Goal: Information Seeking & Learning: Learn about a topic

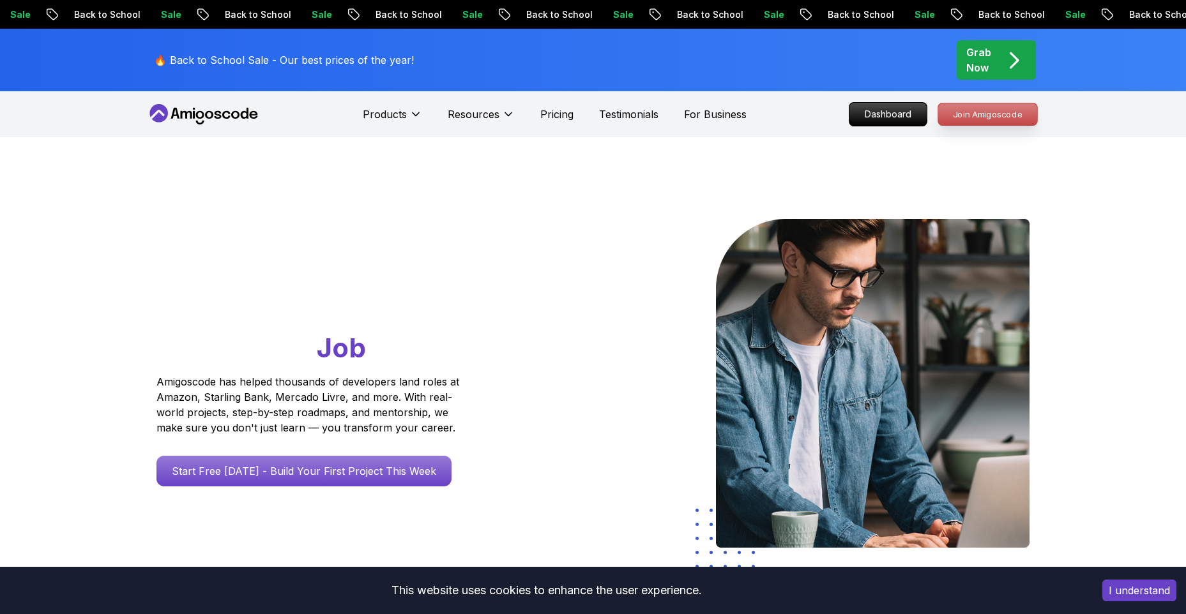
click at [952, 107] on p "Join Amigoscode" at bounding box center [987, 114] width 99 height 22
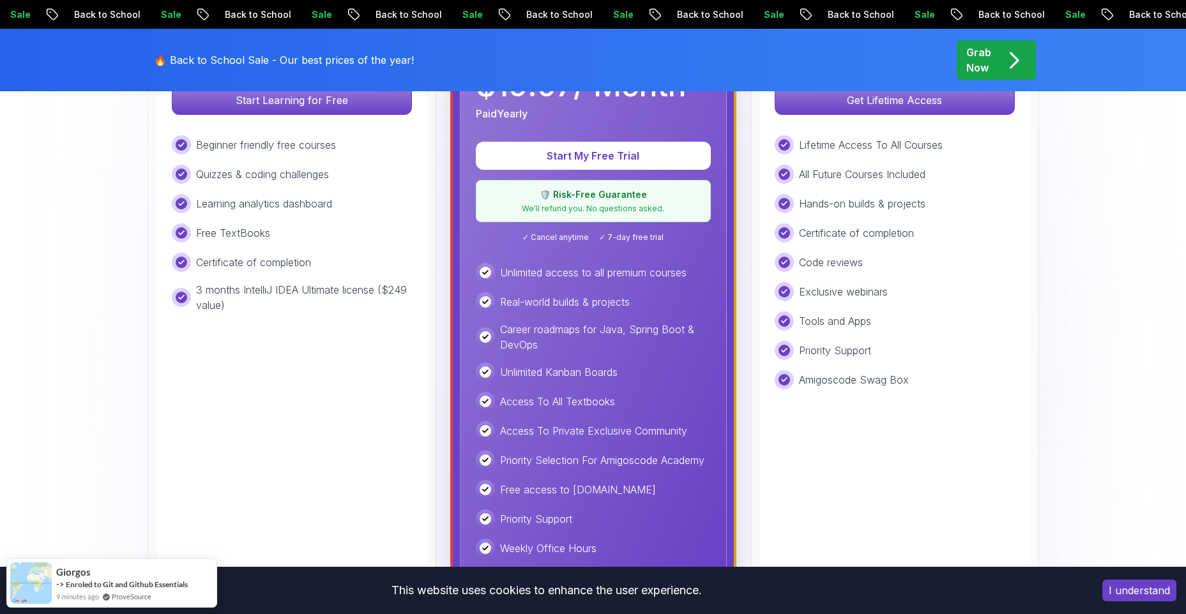
scroll to position [426, 0]
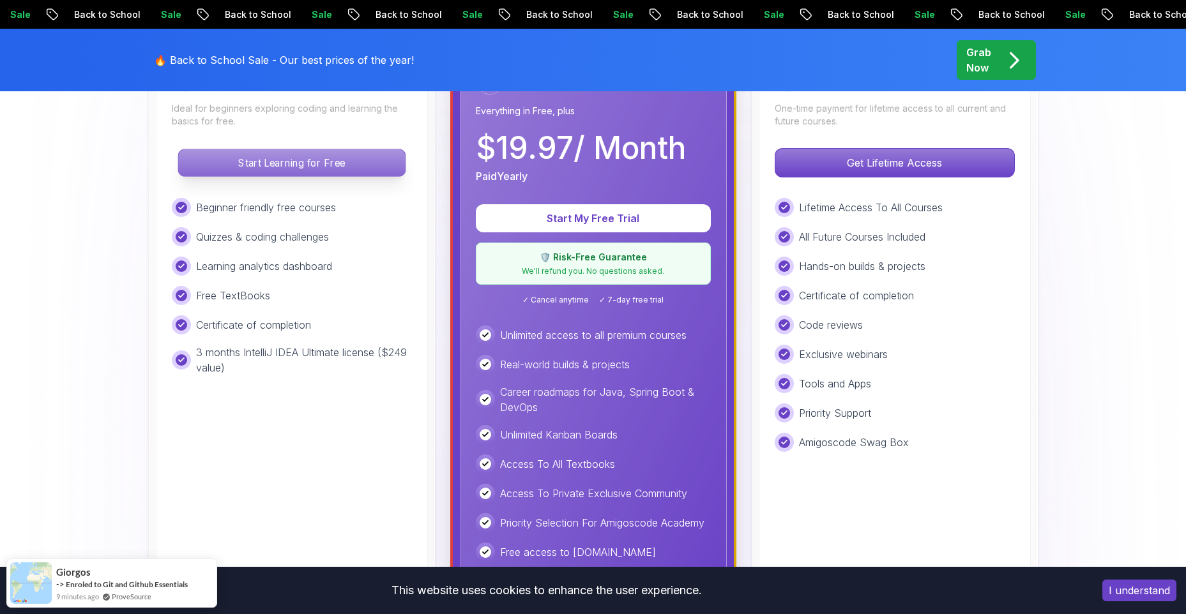
click at [339, 172] on p "Start Learning for Free" at bounding box center [291, 162] width 227 height 27
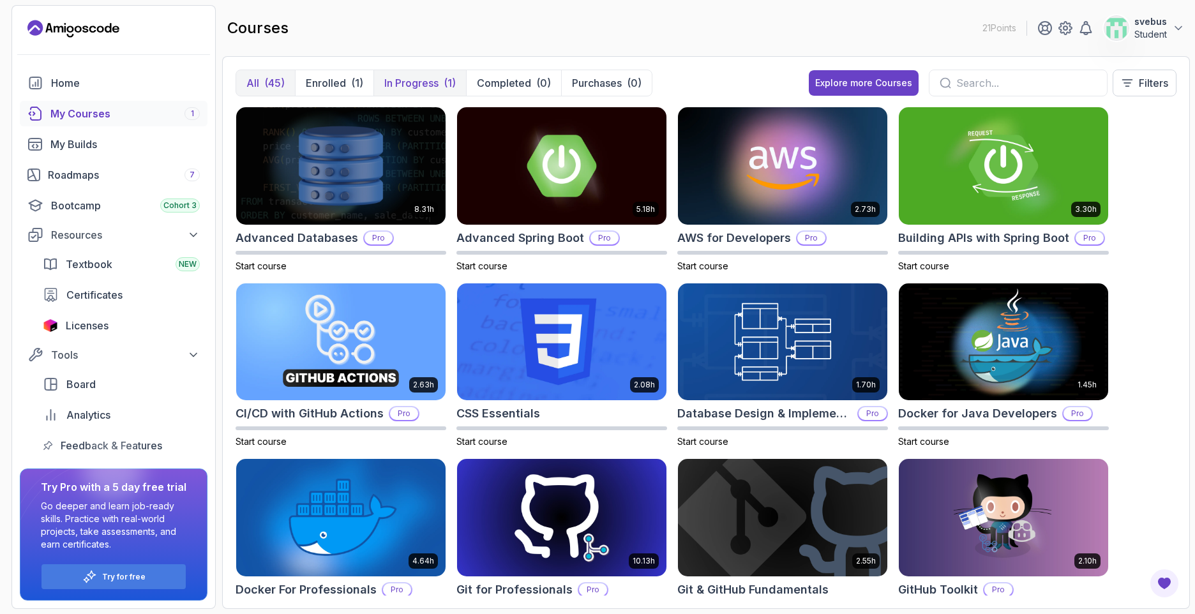
click at [451, 73] on button "In Progress (1)" at bounding box center [420, 83] width 93 height 26
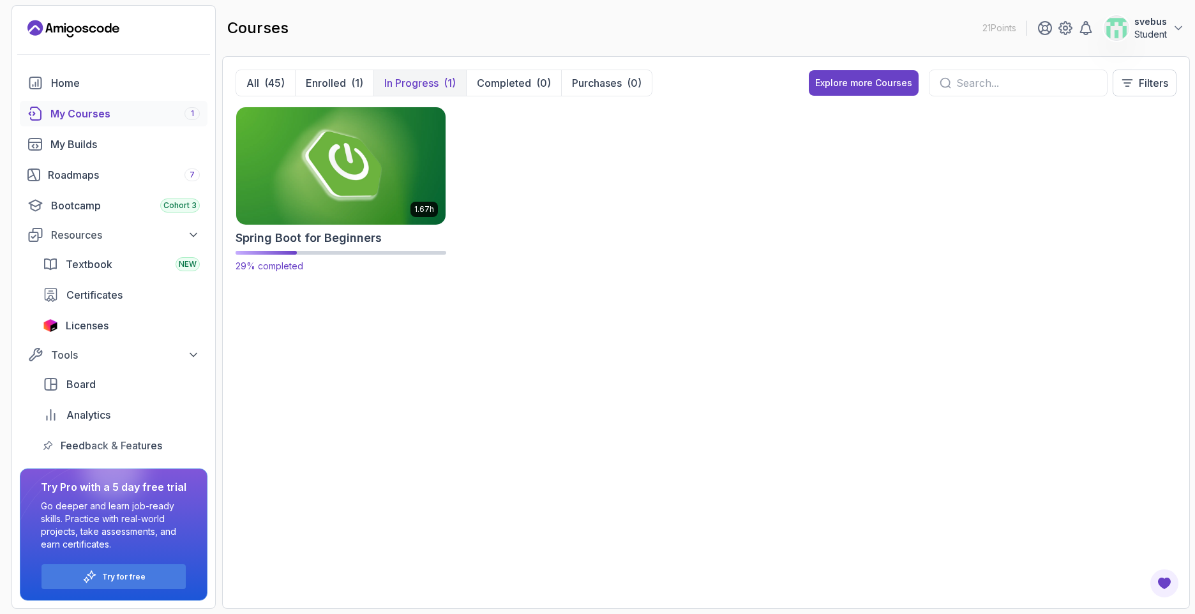
click at [425, 193] on img at bounding box center [341, 165] width 220 height 123
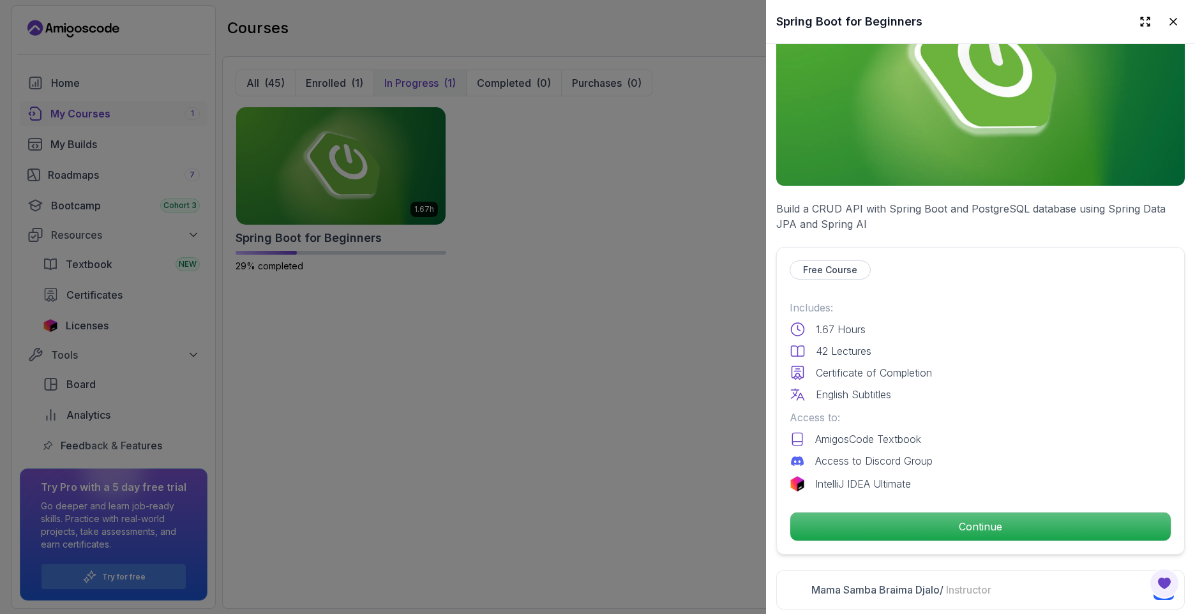
scroll to position [213, 0]
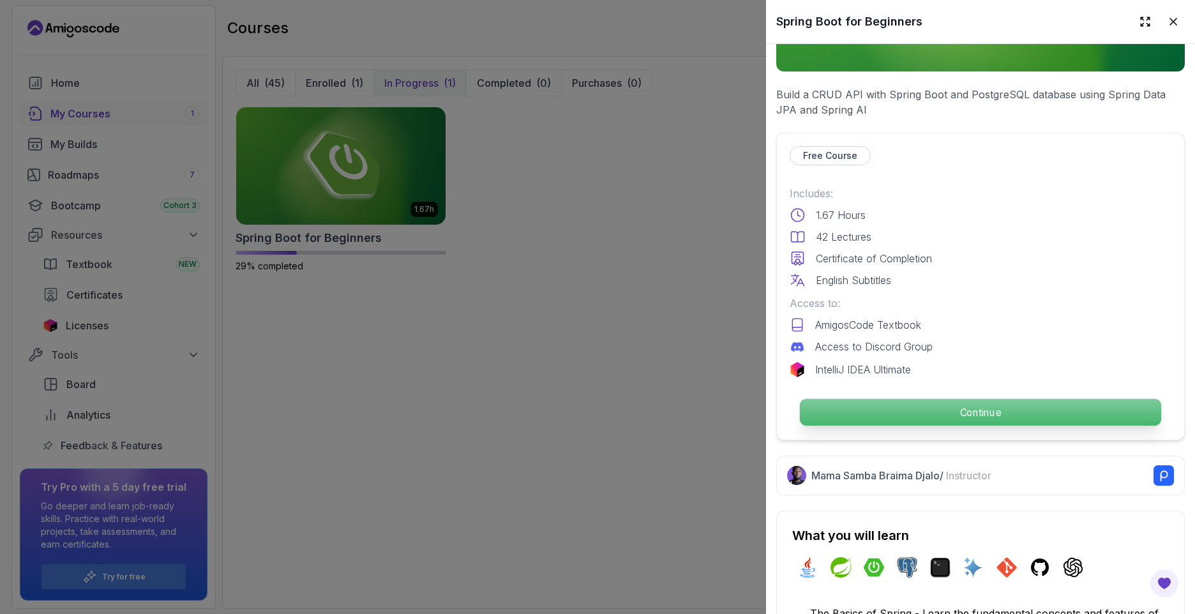
click at [942, 404] on p "Continue" at bounding box center [980, 412] width 361 height 27
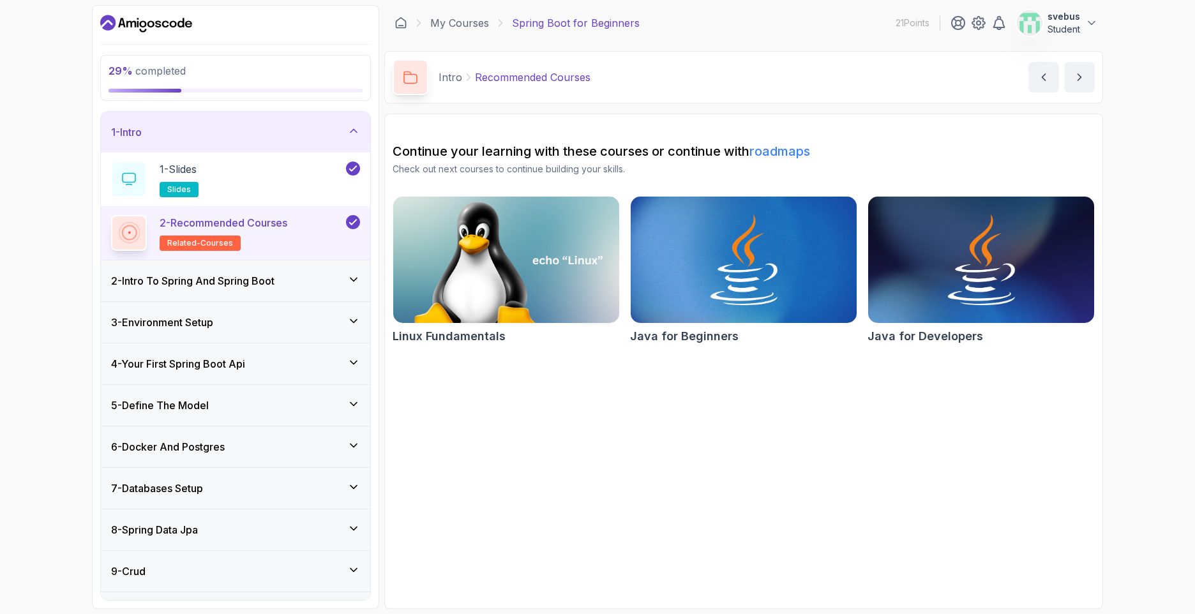
click at [308, 288] on div "2 - Intro To Spring And Spring Boot" at bounding box center [235, 280] width 249 height 15
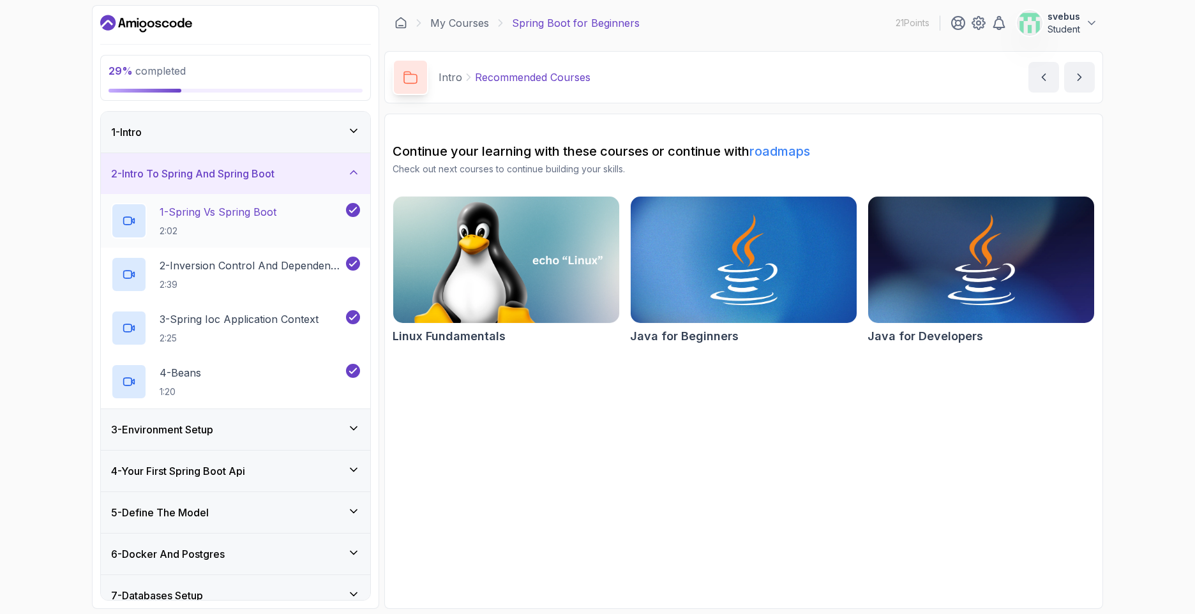
click at [268, 219] on p "1 - Spring Vs Spring Boot" at bounding box center [218, 211] width 117 height 15
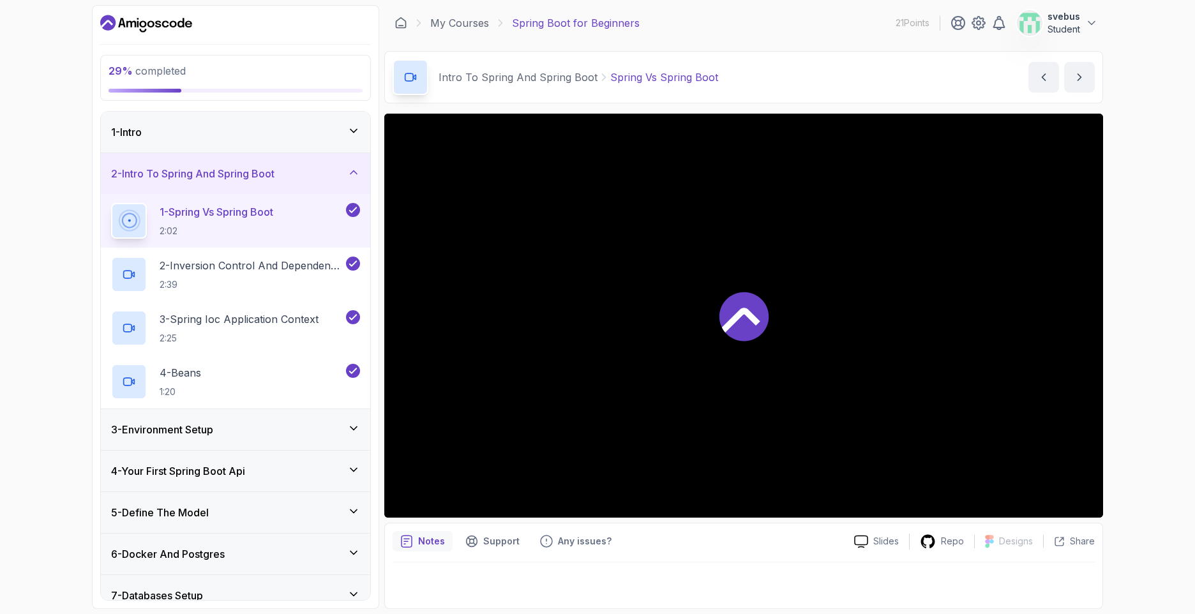
click at [274, 180] on h3 "2 - Intro To Spring And Spring Boot" at bounding box center [192, 173] width 163 height 15
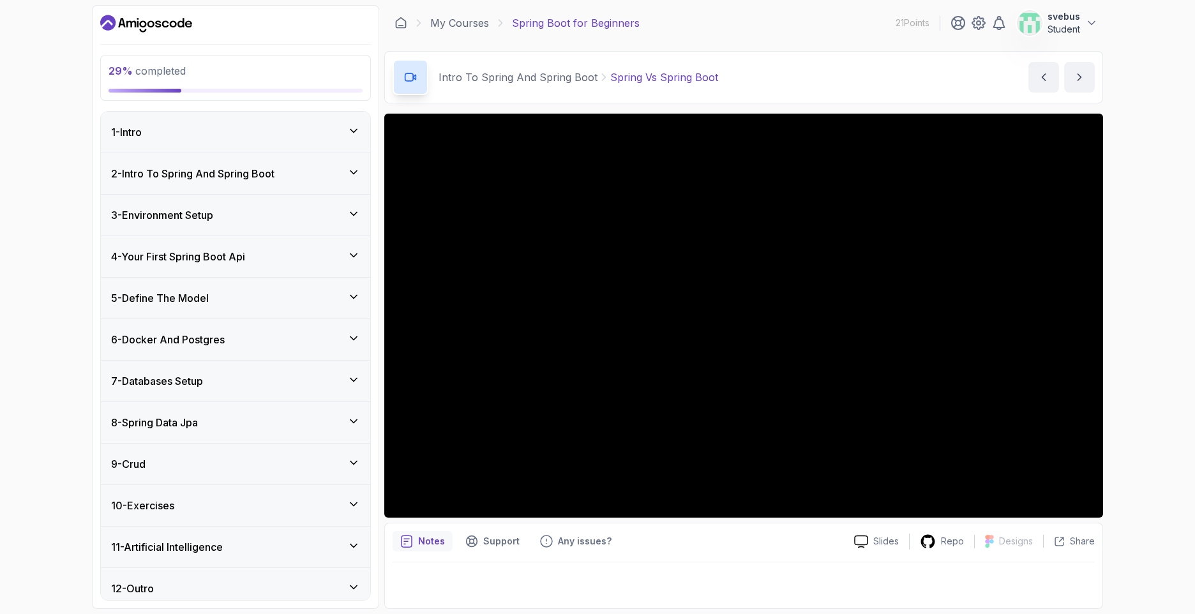
click at [266, 218] on div "3 - Environment Setup" at bounding box center [235, 215] width 249 height 15
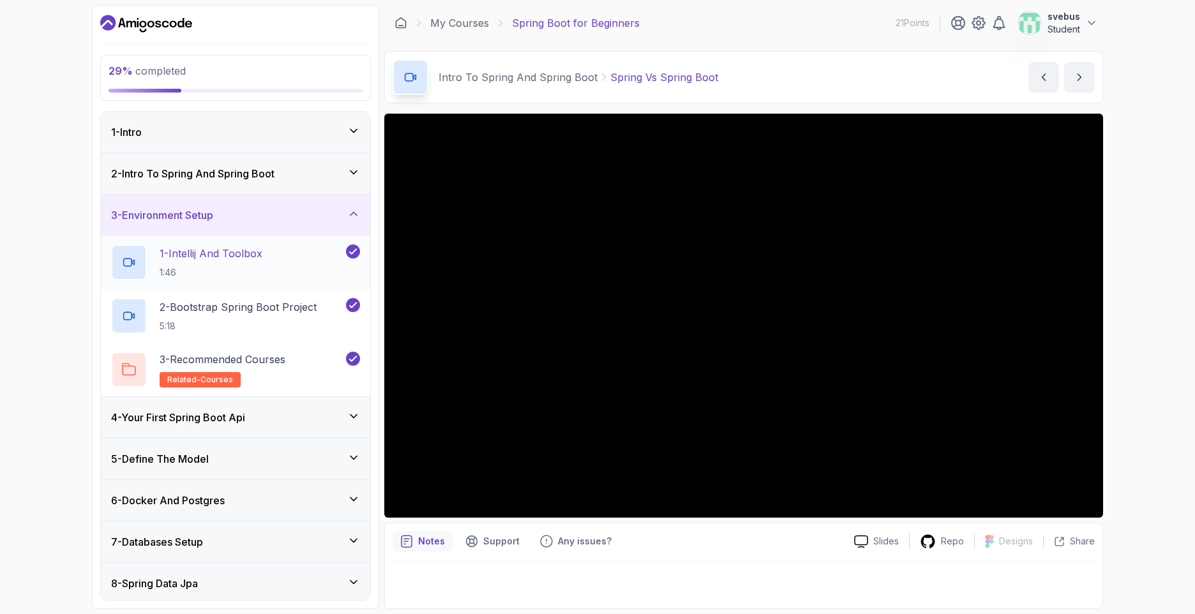
click at [284, 266] on div "1 - Intellij And Toolbox 1:46" at bounding box center [227, 263] width 232 height 36
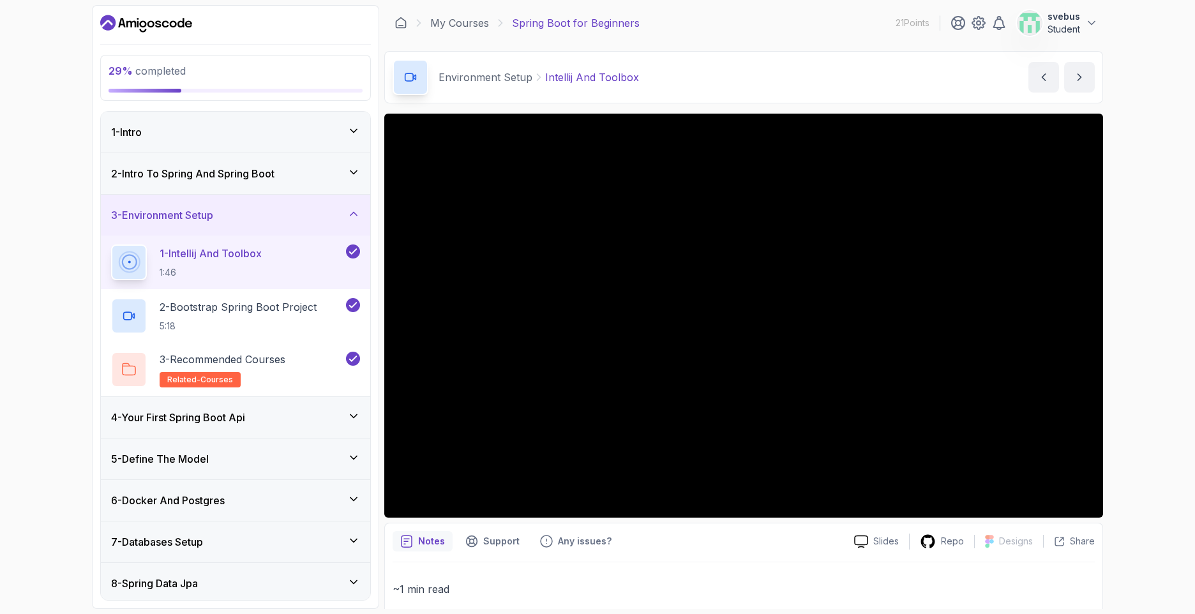
scroll to position [117, 0]
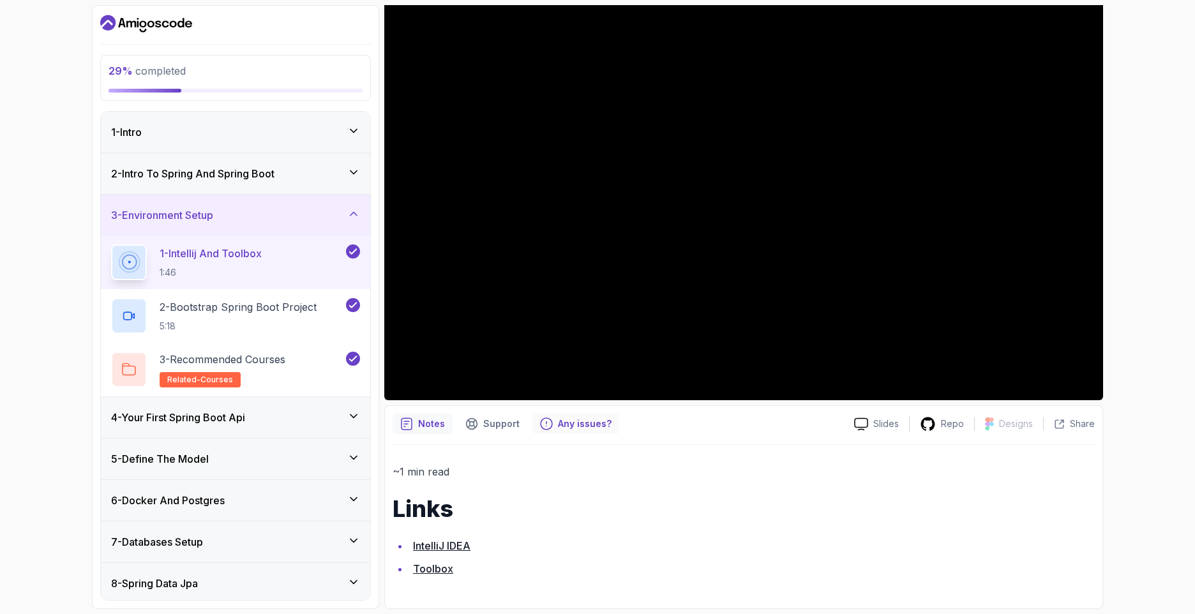
click at [593, 429] on p "Any issues?" at bounding box center [585, 424] width 54 height 13
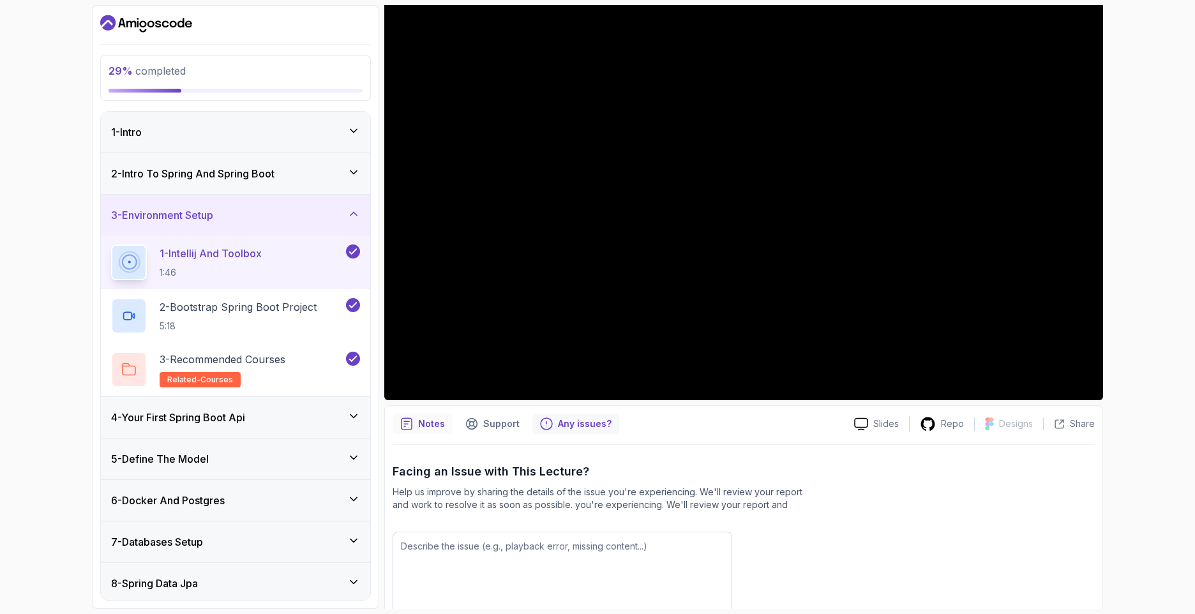
click at [428, 425] on p "Notes" at bounding box center [431, 424] width 27 height 13
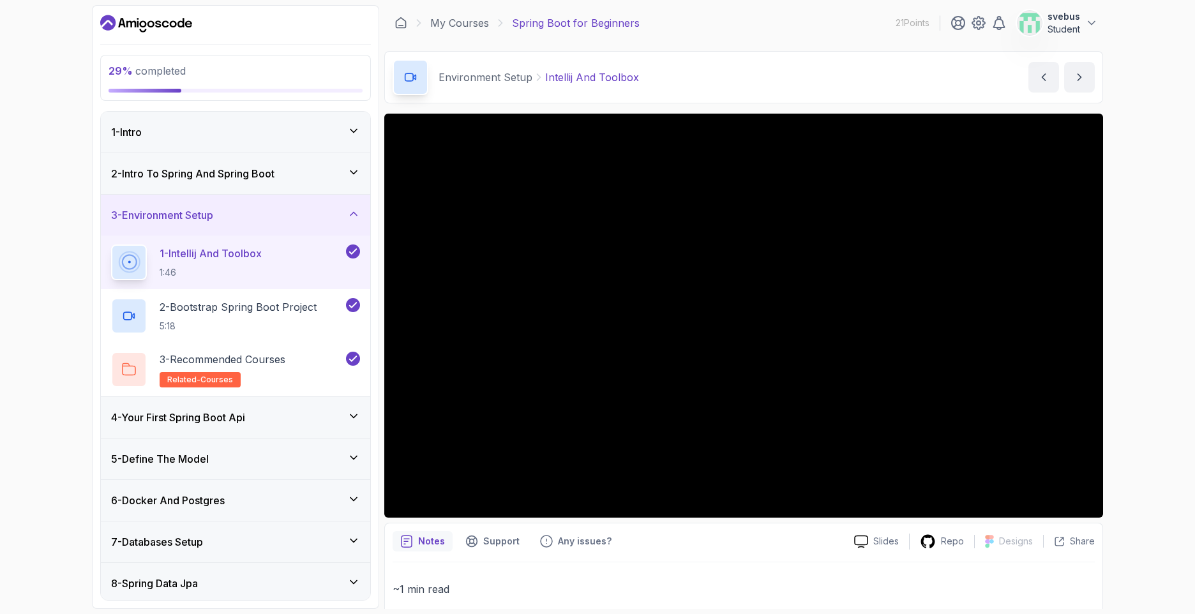
click at [1056, 19] on p "svebus" at bounding box center [1064, 16] width 33 height 13
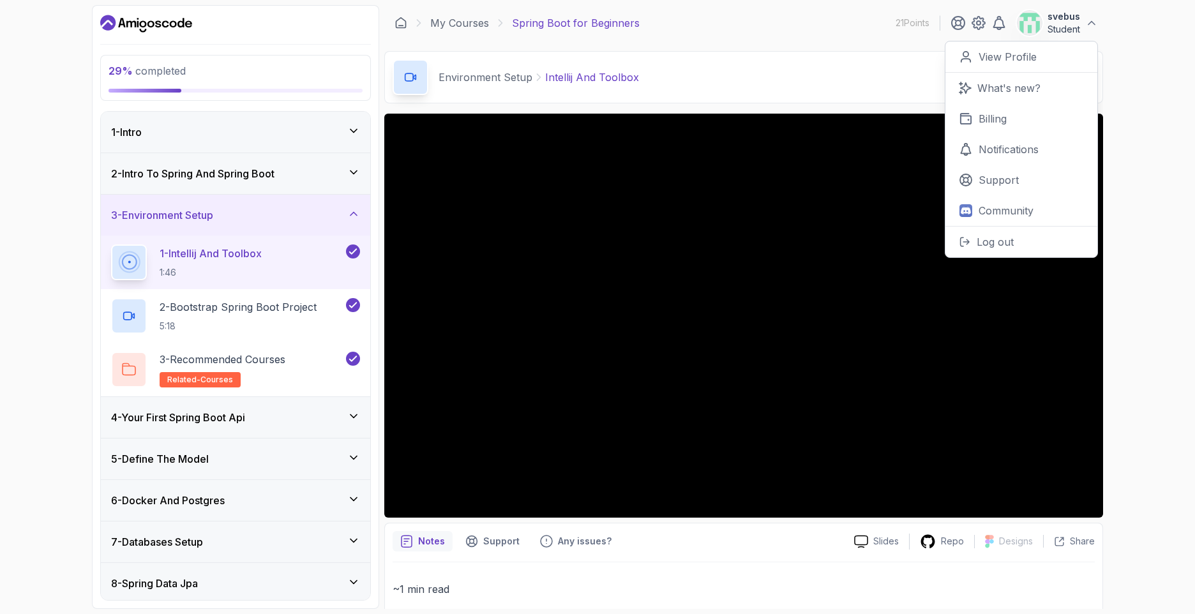
click at [1080, 17] on p "svebus" at bounding box center [1064, 16] width 33 height 13
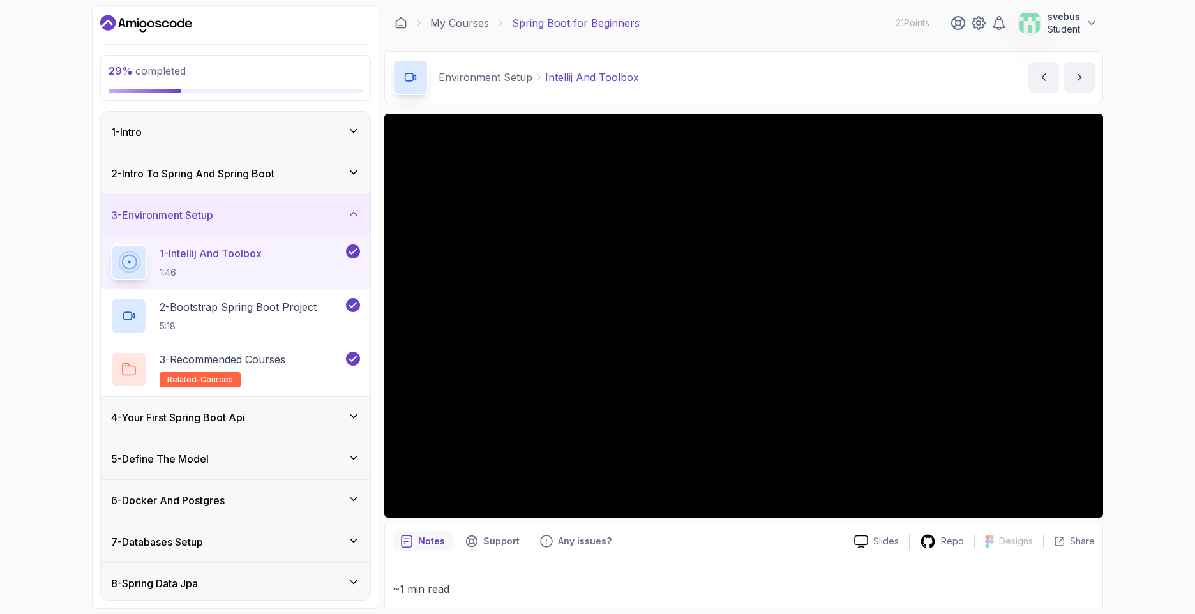
click at [853, 41] on main "My Courses Spring Boot for Beginners 21 Points svebus Student 3 - Environment S…" at bounding box center [743, 307] width 719 height 604
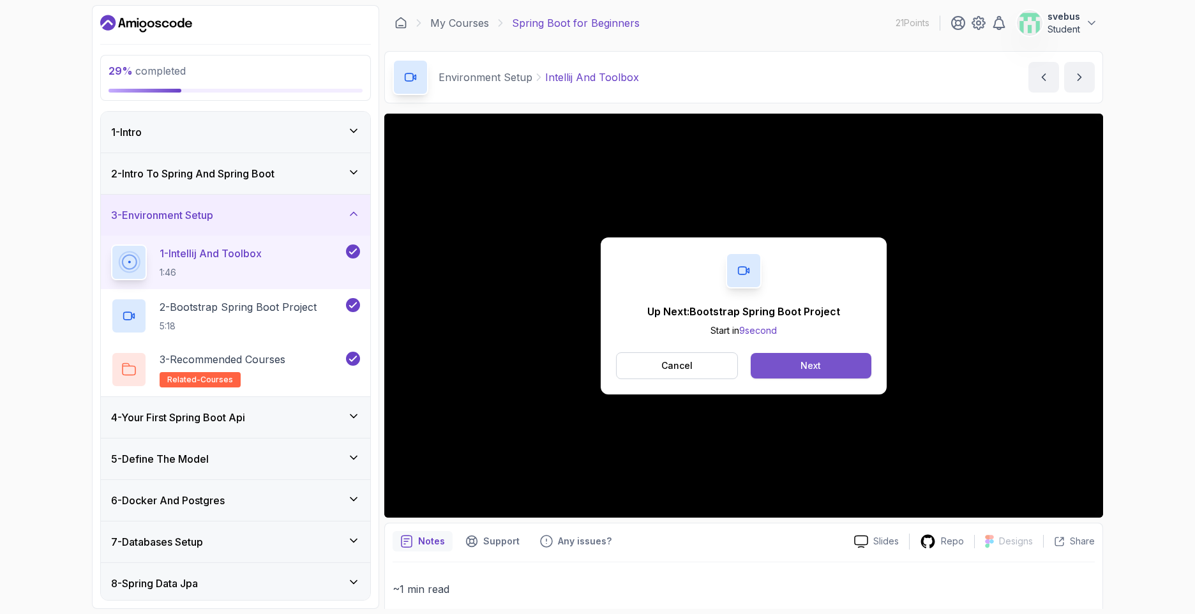
click at [780, 367] on button "Next" at bounding box center [811, 366] width 121 height 26
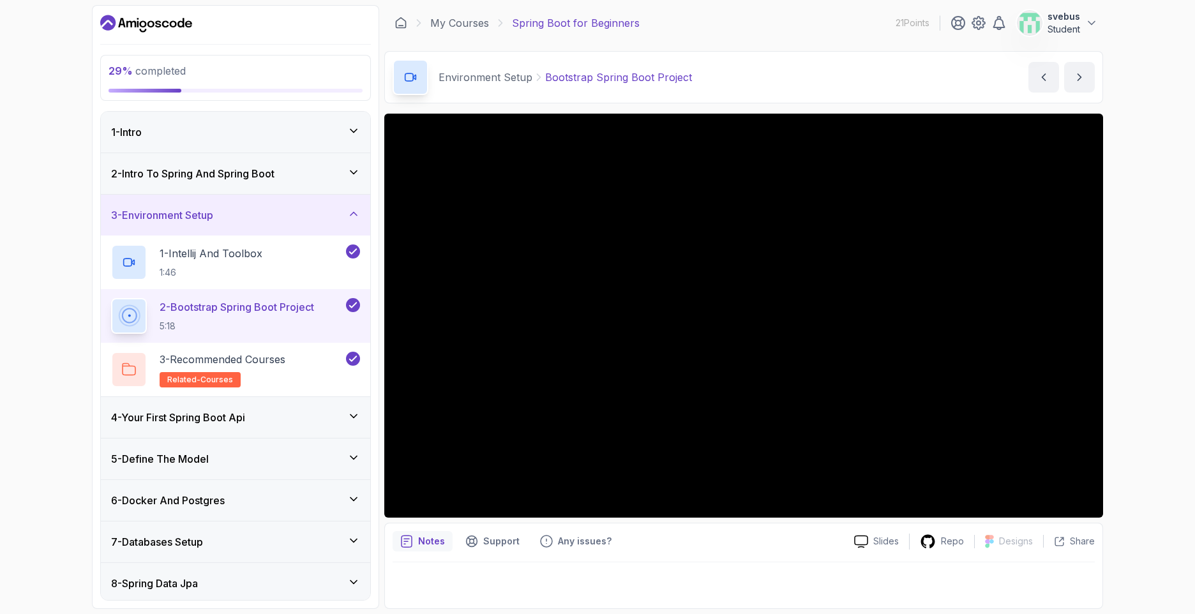
click at [1074, 28] on p "Student" at bounding box center [1064, 29] width 33 height 13
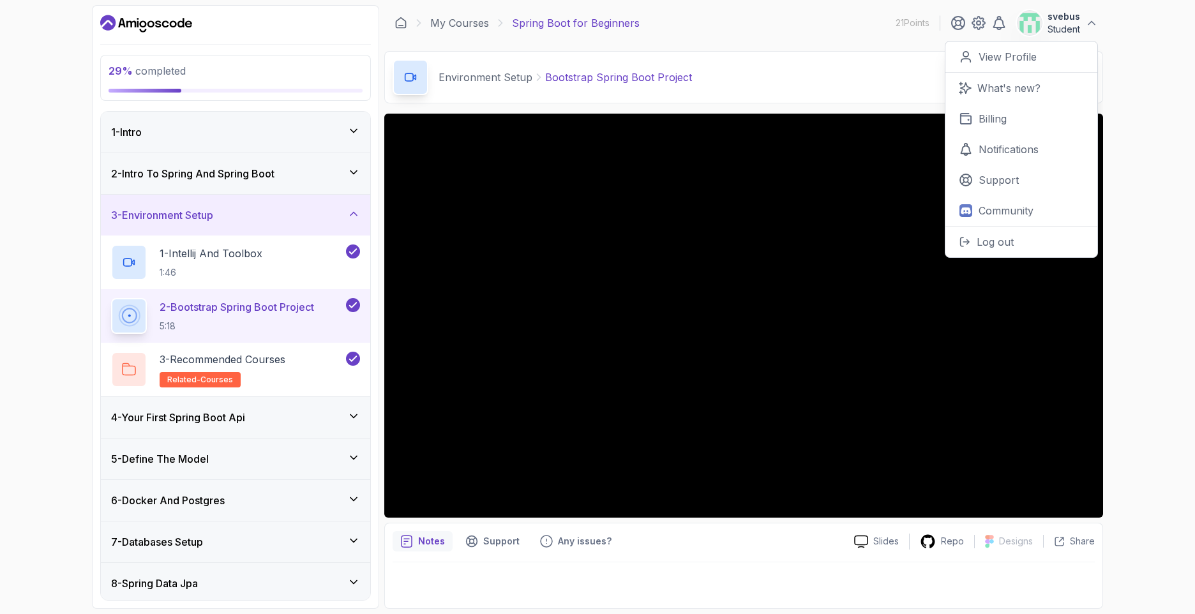
click at [1093, 30] on button "svebus Student" at bounding box center [1057, 23] width 81 height 26
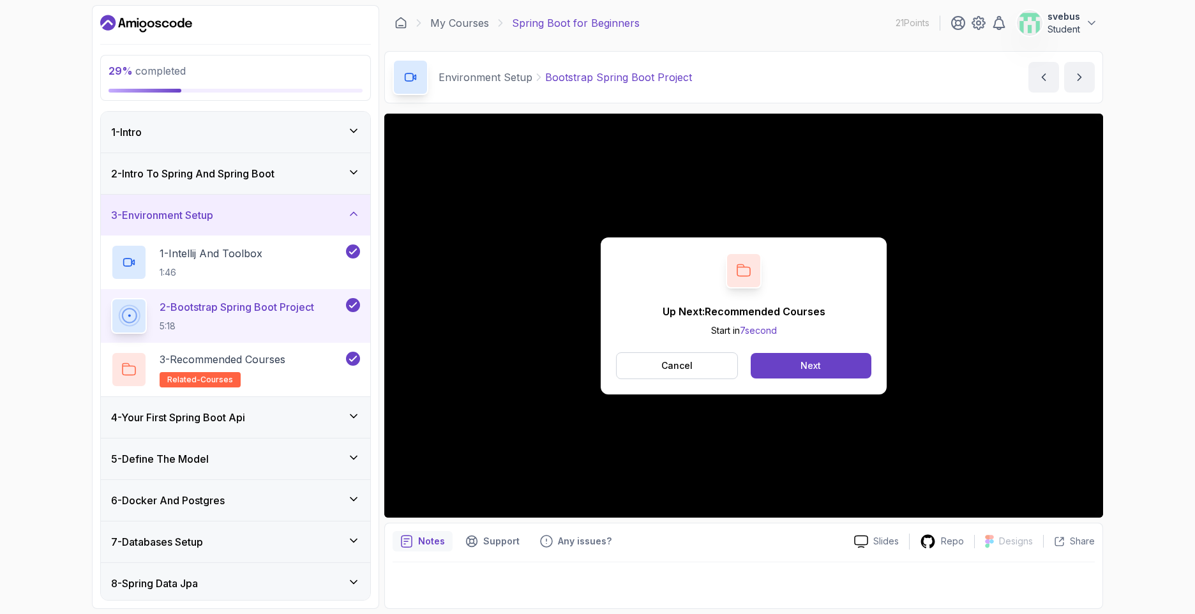
drag, startPoint x: 725, startPoint y: 361, endPoint x: 771, endPoint y: 390, distance: 54.4
drag, startPoint x: 771, startPoint y: 390, endPoint x: 743, endPoint y: 343, distance: 54.8
click at [723, 343] on div "Up Next: Recommended Courses Start in 6 second Cancel Next" at bounding box center [744, 316] width 286 height 157
click at [787, 365] on button "Next" at bounding box center [811, 366] width 121 height 26
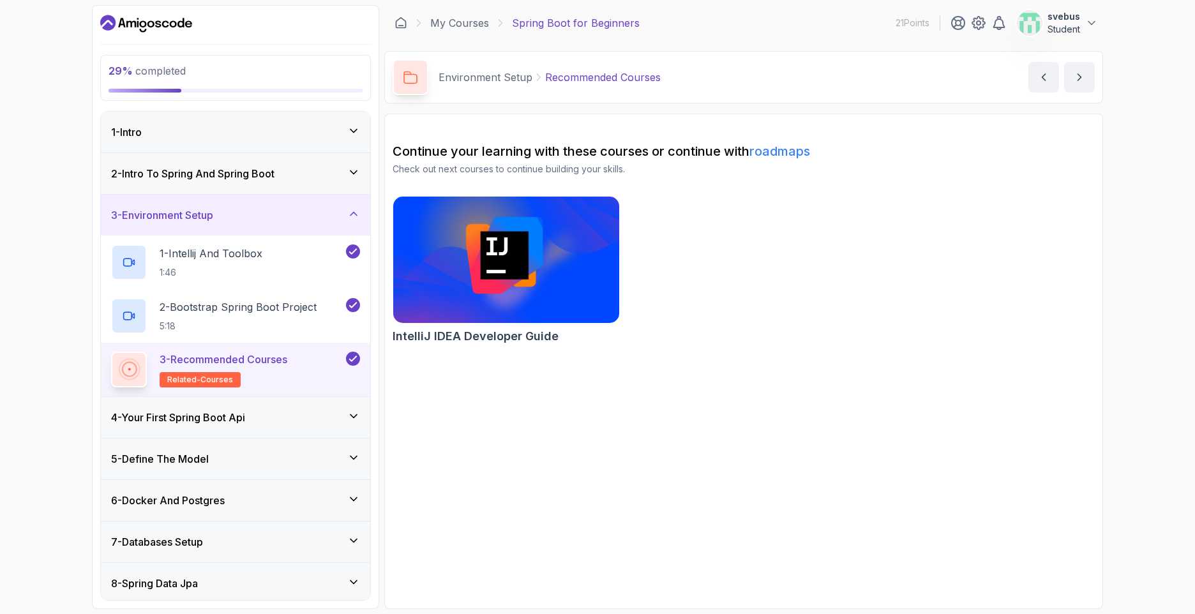
click at [329, 417] on div "4 - Your First Spring Boot Api" at bounding box center [235, 417] width 249 height 15
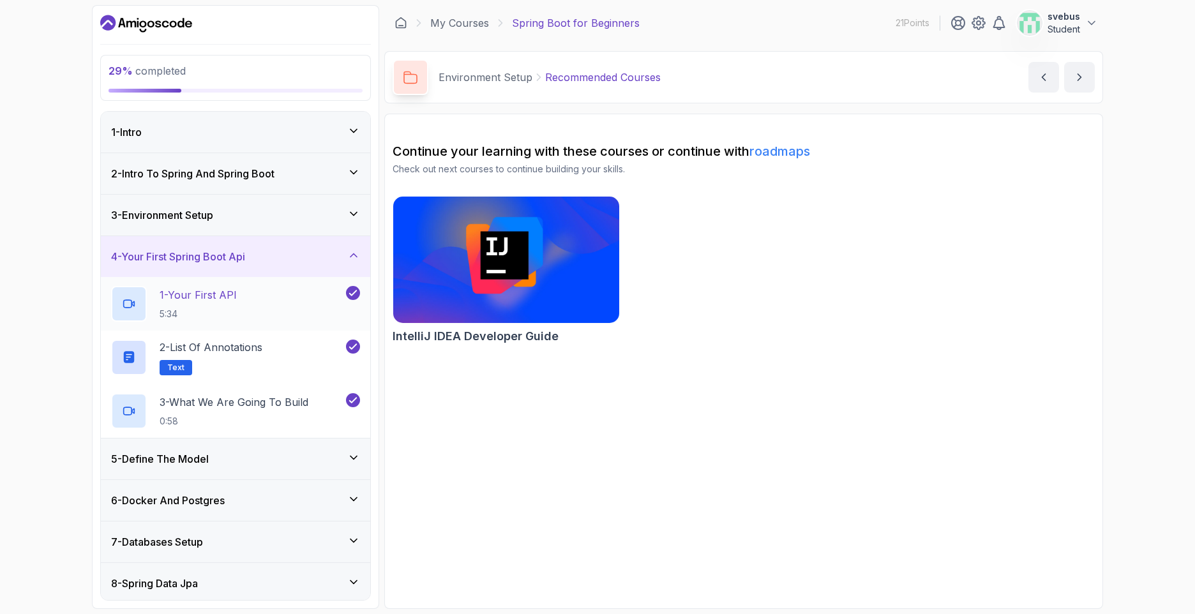
click at [289, 299] on div "1 - Your First API 5:34" at bounding box center [227, 304] width 232 height 36
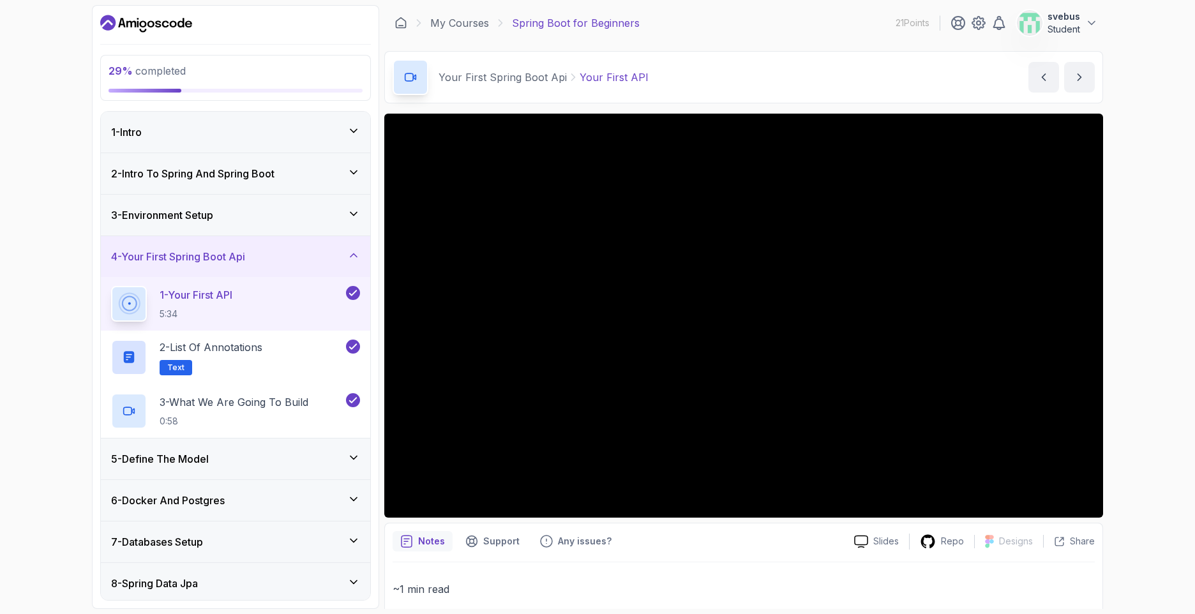
scroll to position [49, 0]
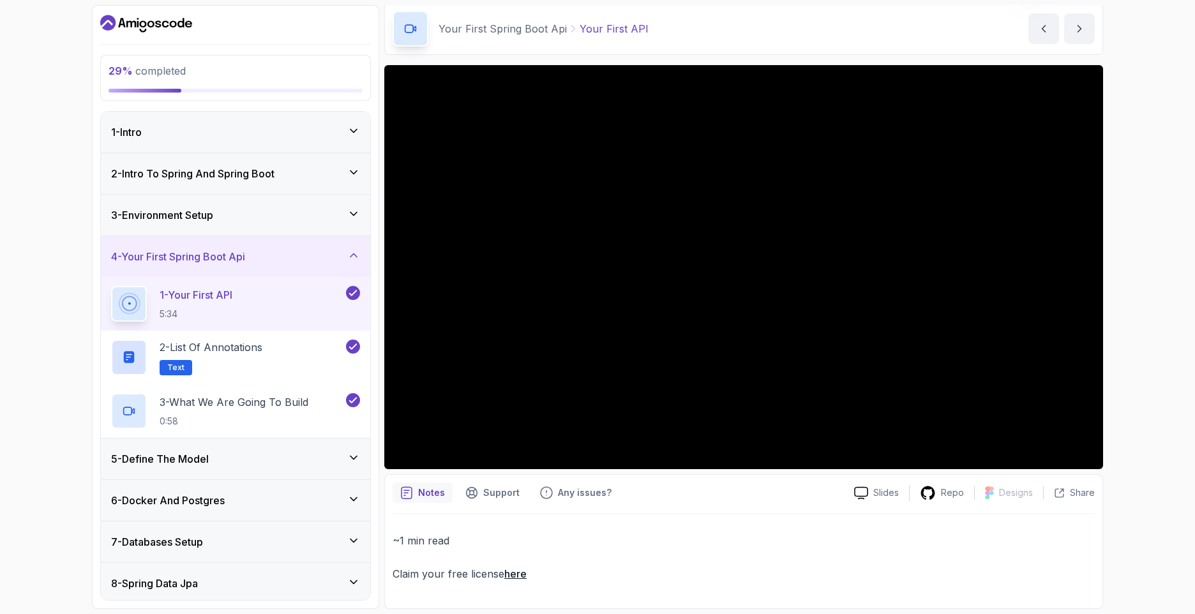
click at [45, 223] on div "29 % completed 1 - Intro 2 - Intro To Spring And Spring Boot 3 - Environment Se…" at bounding box center [597, 307] width 1195 height 614
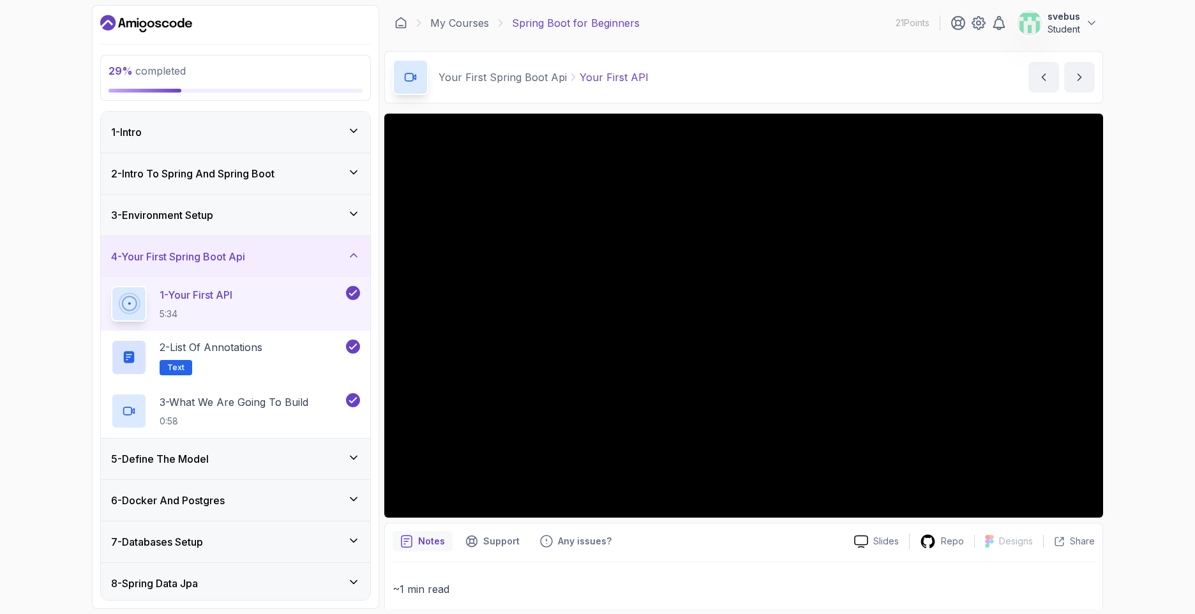
click at [334, 445] on div "5 - Define The Model" at bounding box center [235, 459] width 269 height 41
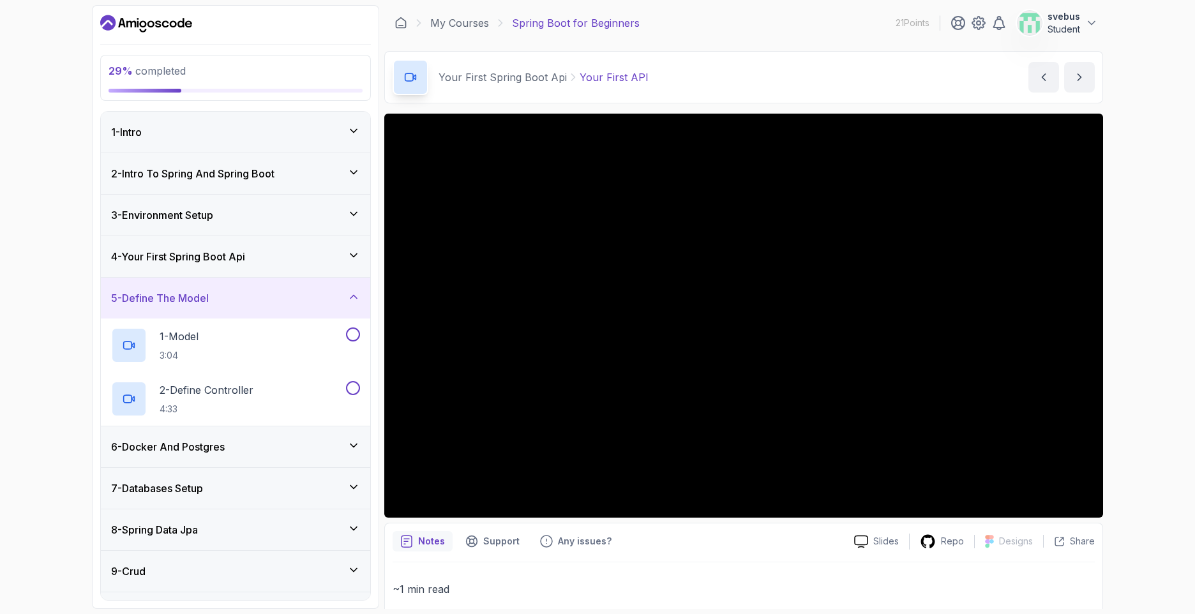
click at [322, 308] on div "5 - Define The Model" at bounding box center [235, 298] width 269 height 41
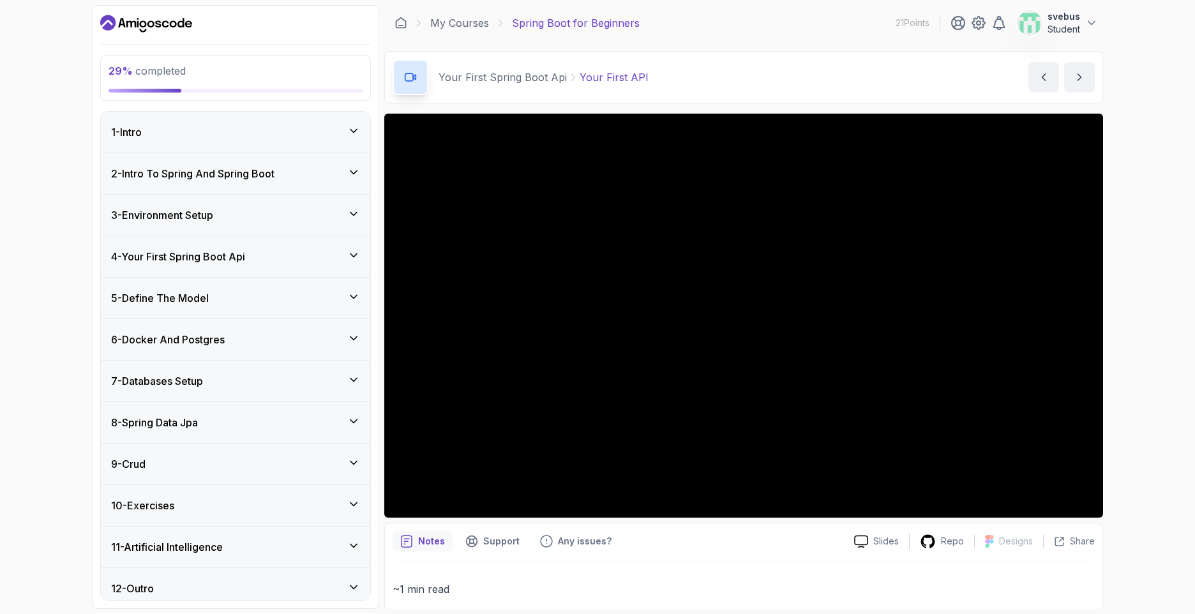
click at [328, 268] on div "4 - Your First Spring Boot Api" at bounding box center [235, 256] width 269 height 41
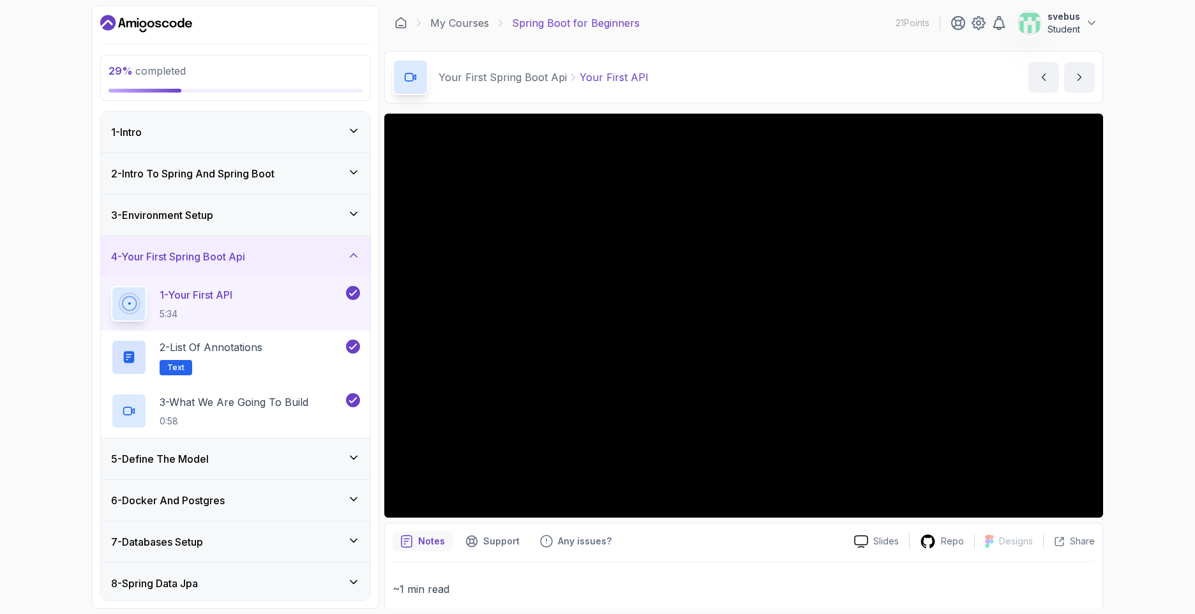
click at [349, 458] on icon at bounding box center [353, 457] width 13 height 13
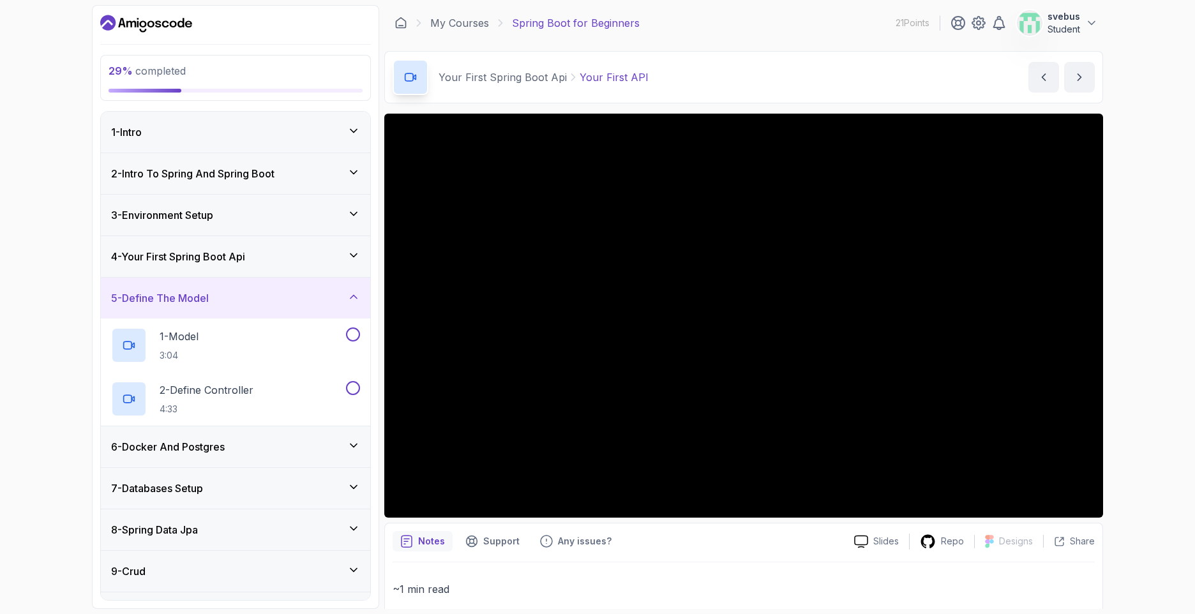
click at [324, 302] on div "5 - Define The Model" at bounding box center [235, 298] width 249 height 15
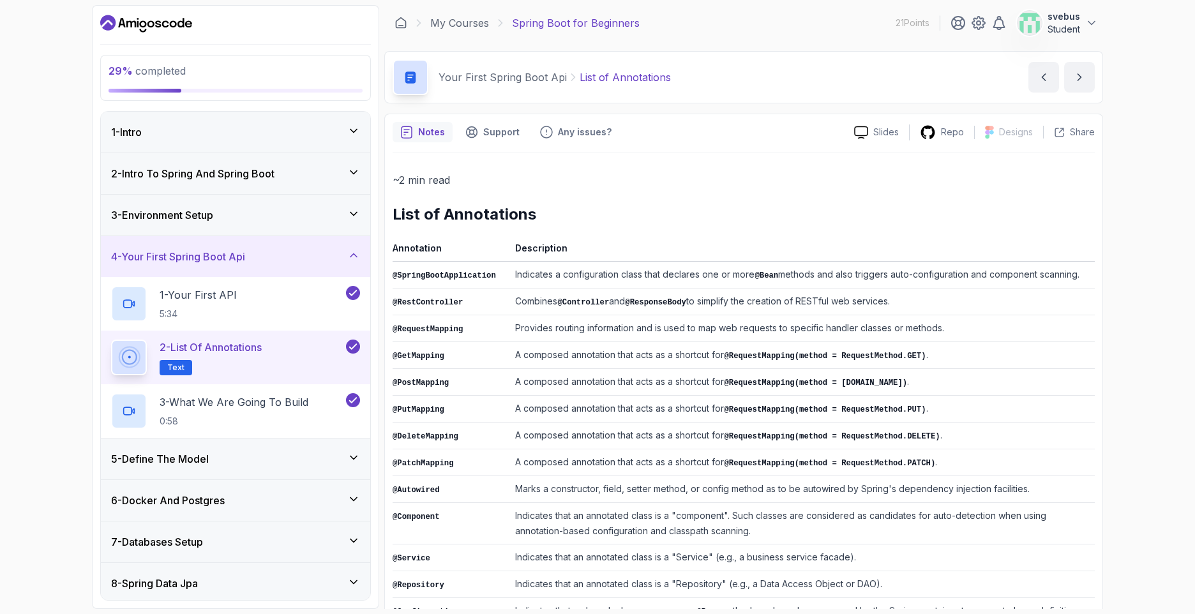
scroll to position [154, 0]
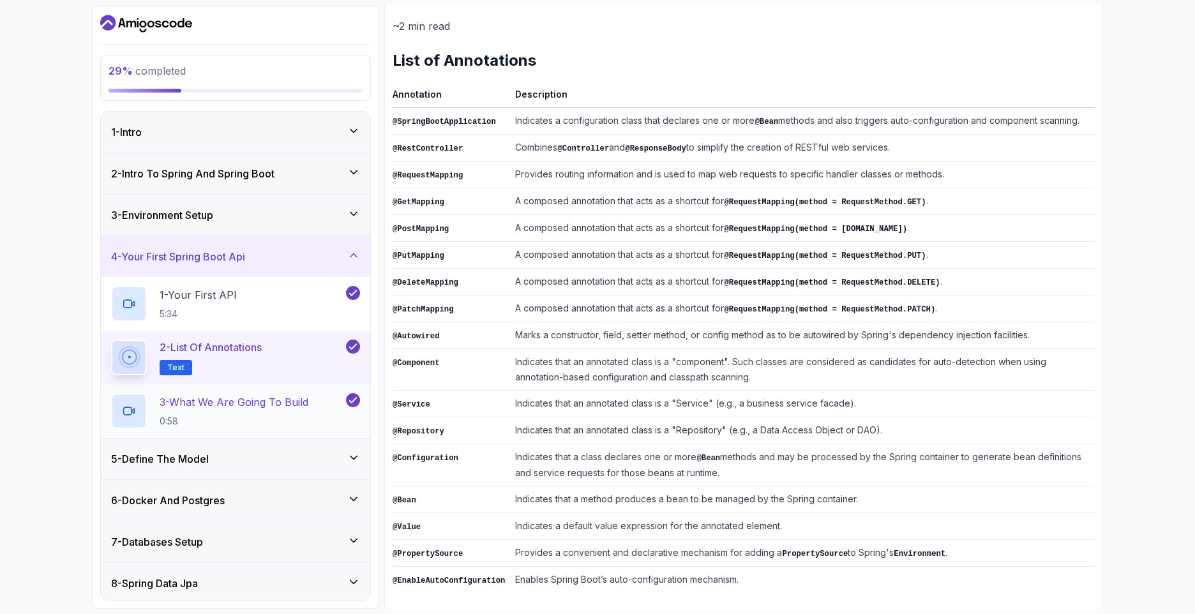
click at [203, 413] on h2 "3 - What We Are Going To Build 0:58" at bounding box center [234, 411] width 149 height 33
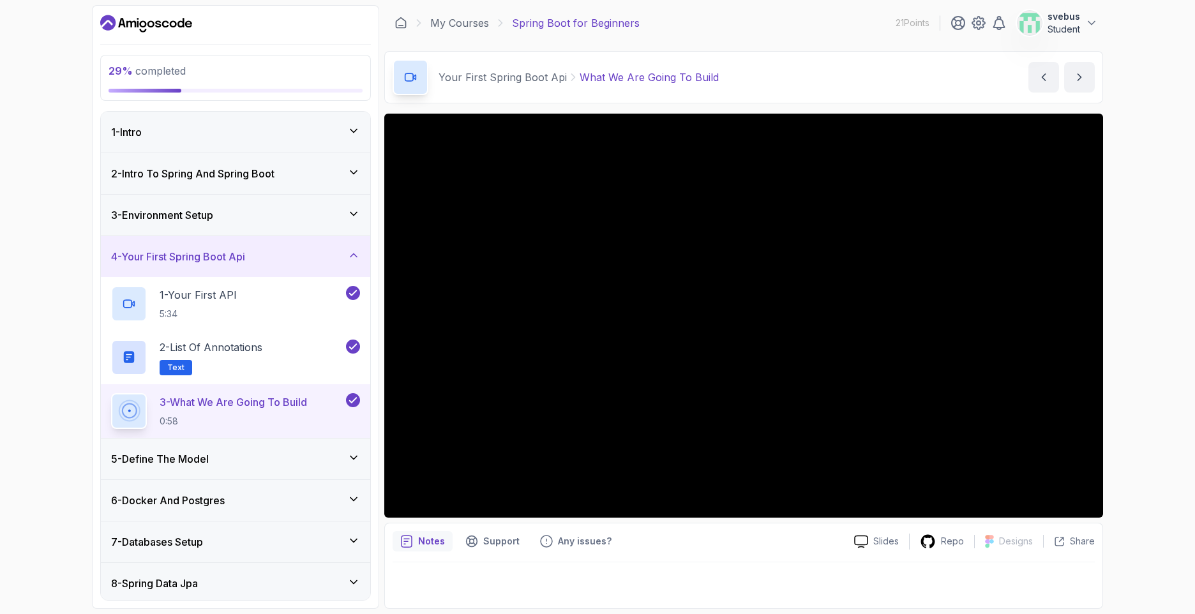
click at [879, 550] on div "Slides Repo Designs Design not available Share" at bounding box center [969, 541] width 251 height 20
click at [885, 540] on p "Slides" at bounding box center [887, 541] width 26 height 13
click at [68, 94] on div "29 % completed 1 - Intro 2 - Intro To Spring And Spring Boot 3 - Environment Se…" at bounding box center [597, 307] width 1195 height 614
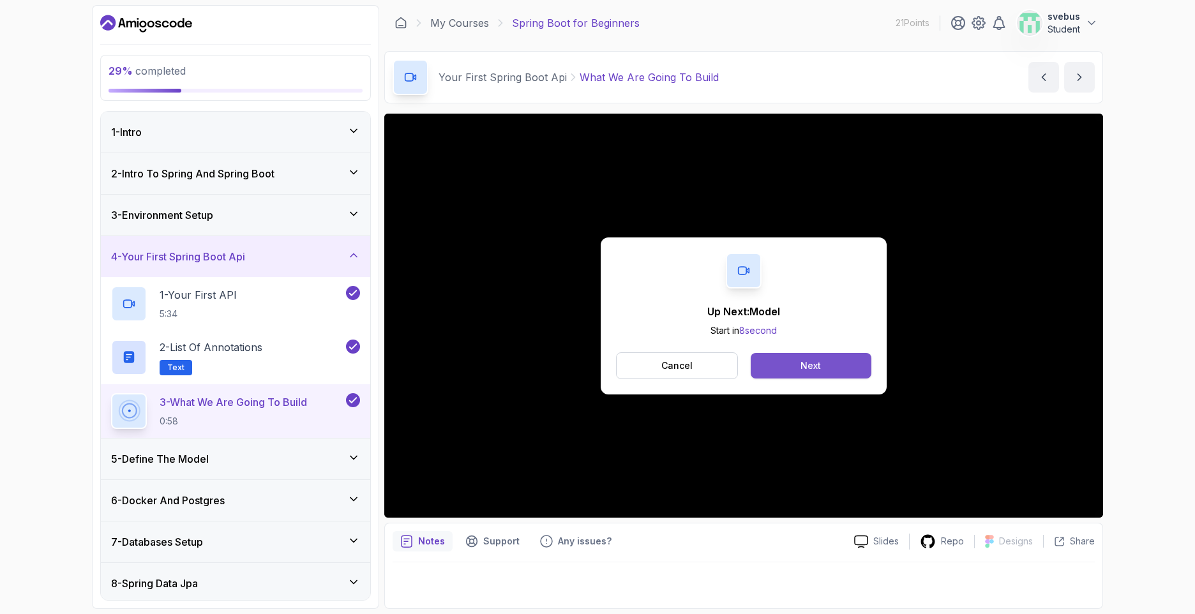
click at [828, 368] on button "Next" at bounding box center [811, 366] width 121 height 26
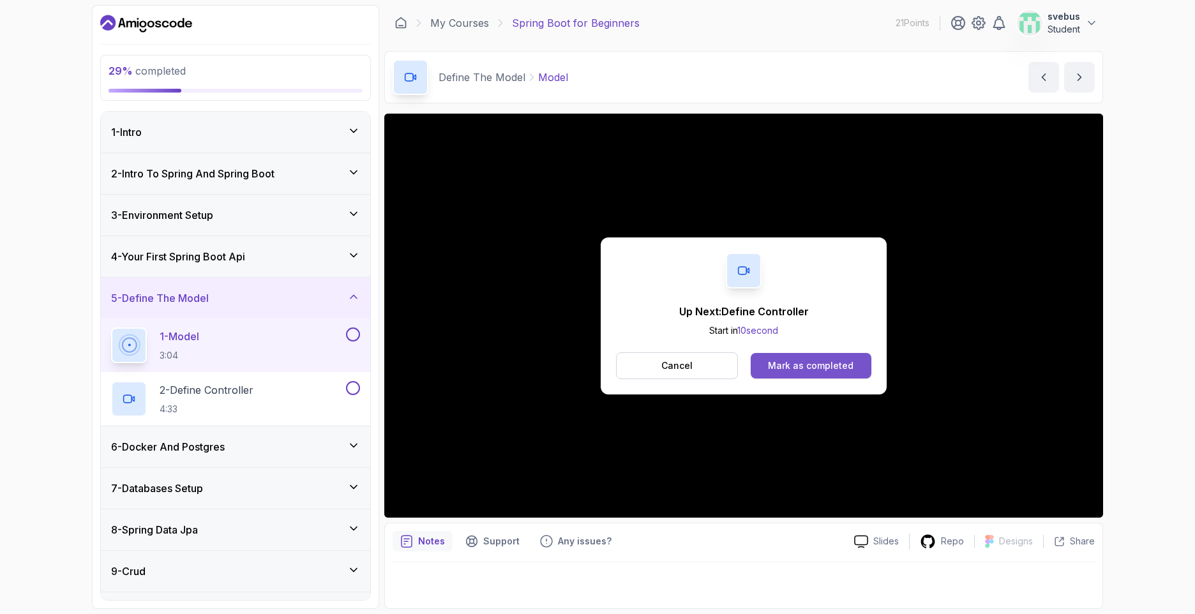
click at [797, 365] on div "Mark as completed" at bounding box center [811, 366] width 86 height 13
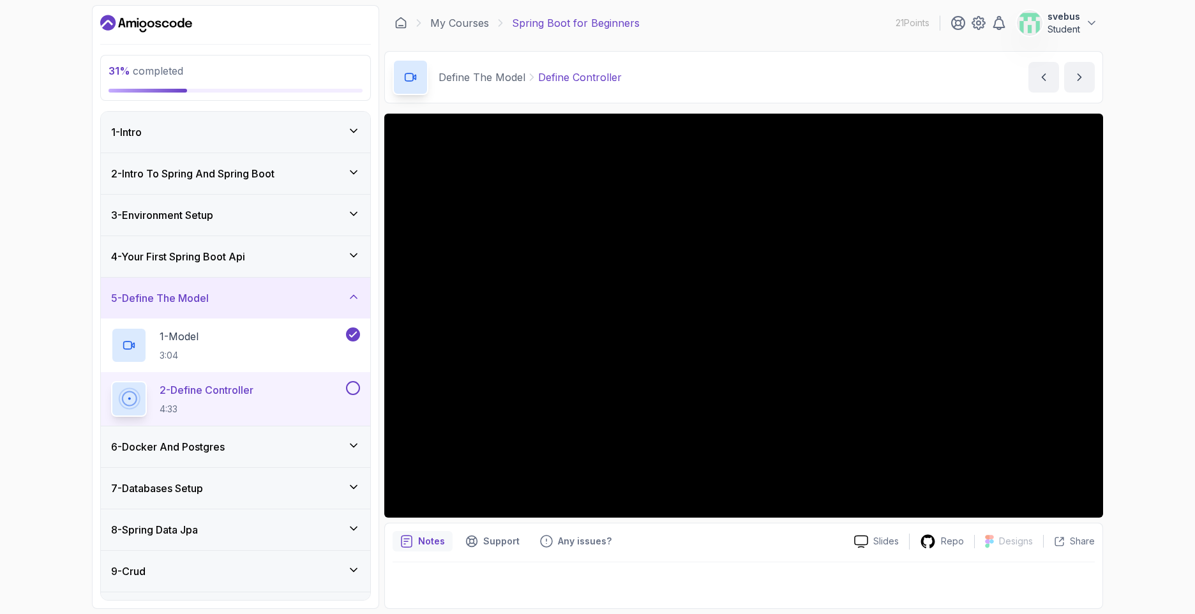
click at [338, 447] on div "6 - Docker And Postgres" at bounding box center [235, 446] width 249 height 15
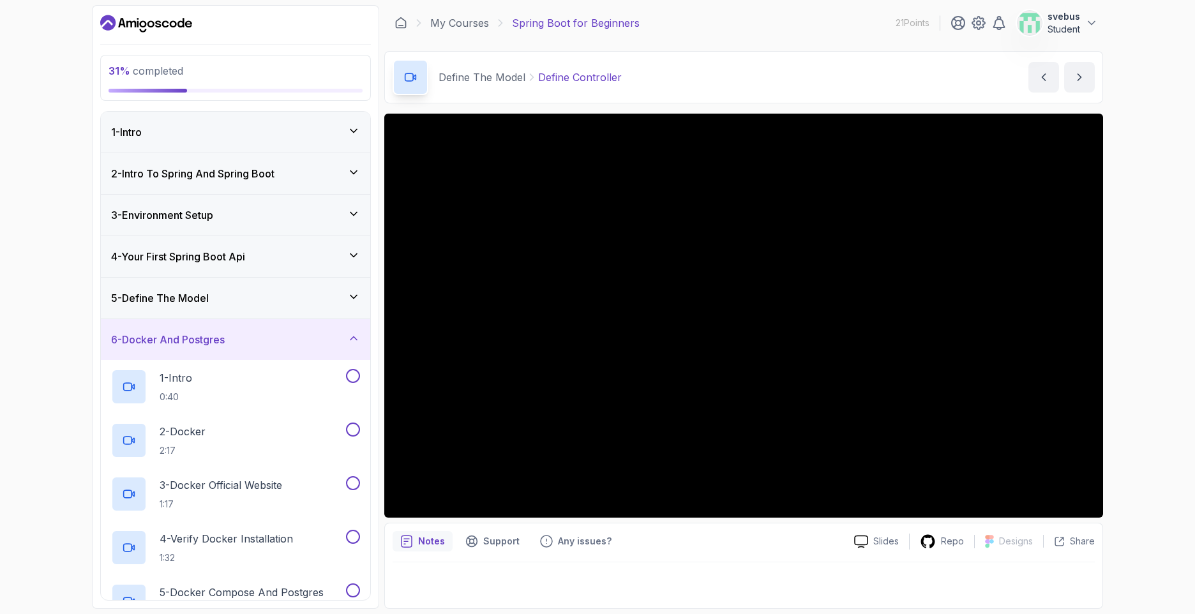
click at [330, 349] on div "6 - Docker And Postgres" at bounding box center [235, 339] width 269 height 41
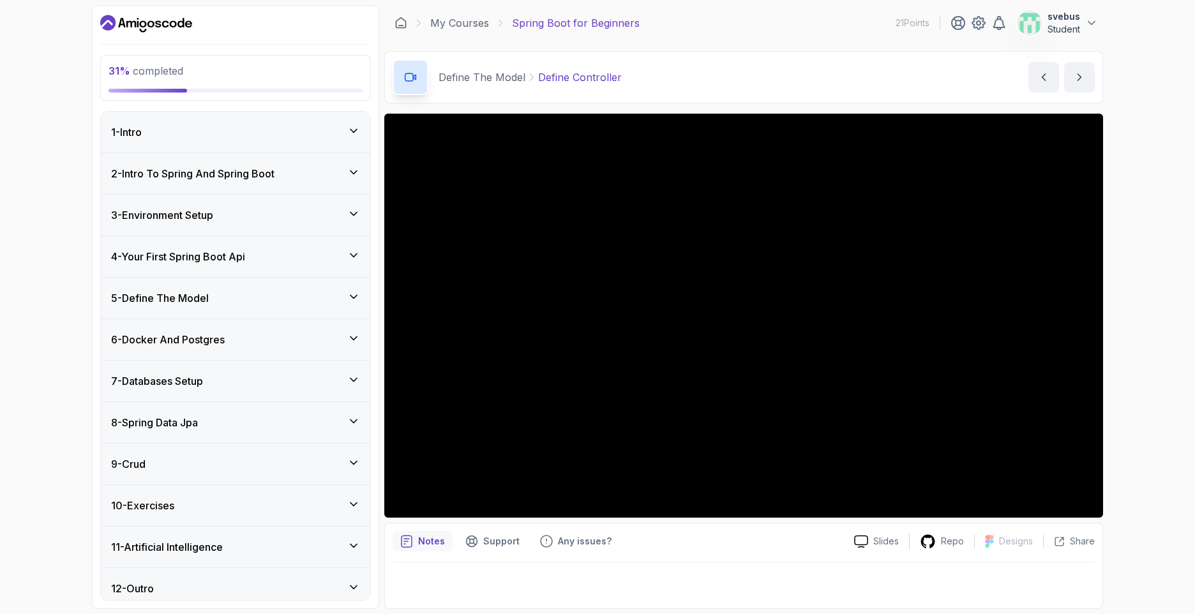
drag, startPoint x: 385, startPoint y: 236, endPoint x: 746, endPoint y: 92, distance: 388.4
click at [746, 92] on div "Define The Model Define Controller Define Controller by nelson" at bounding box center [743, 77] width 719 height 52
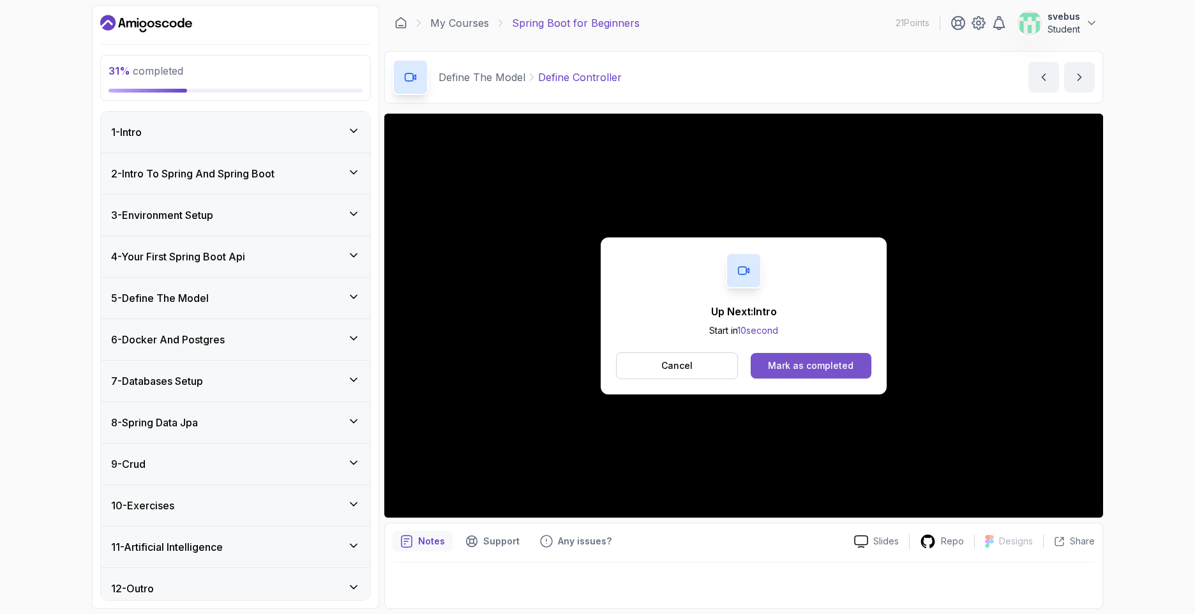
click at [790, 367] on div "Mark as completed" at bounding box center [811, 366] width 86 height 13
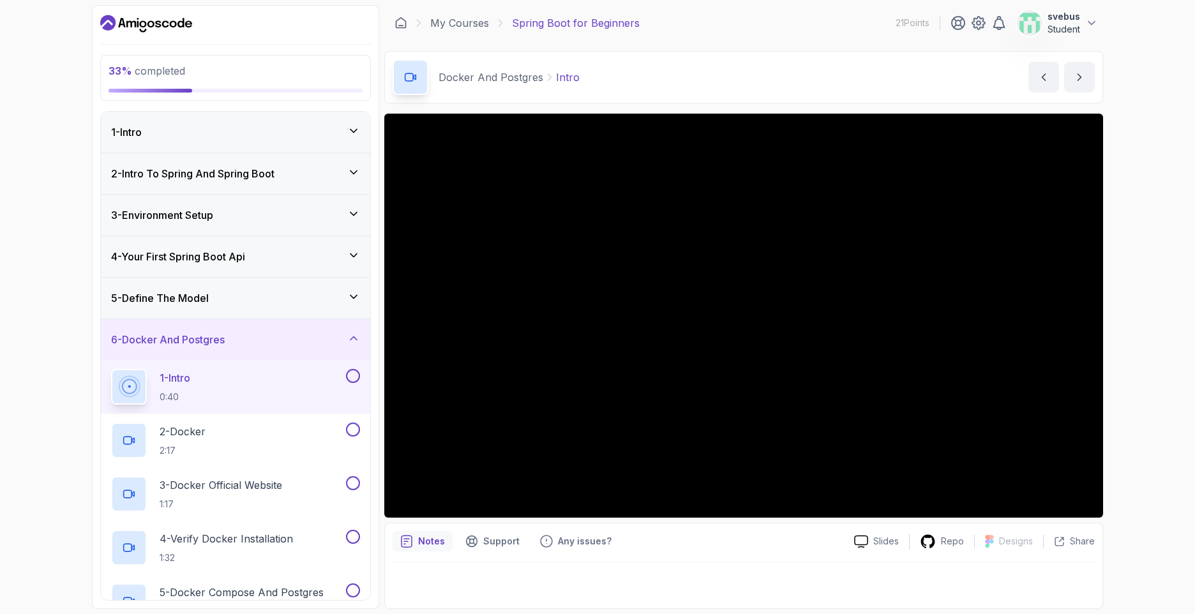
click at [291, 299] on div "5 - Define The Model" at bounding box center [235, 298] width 249 height 15
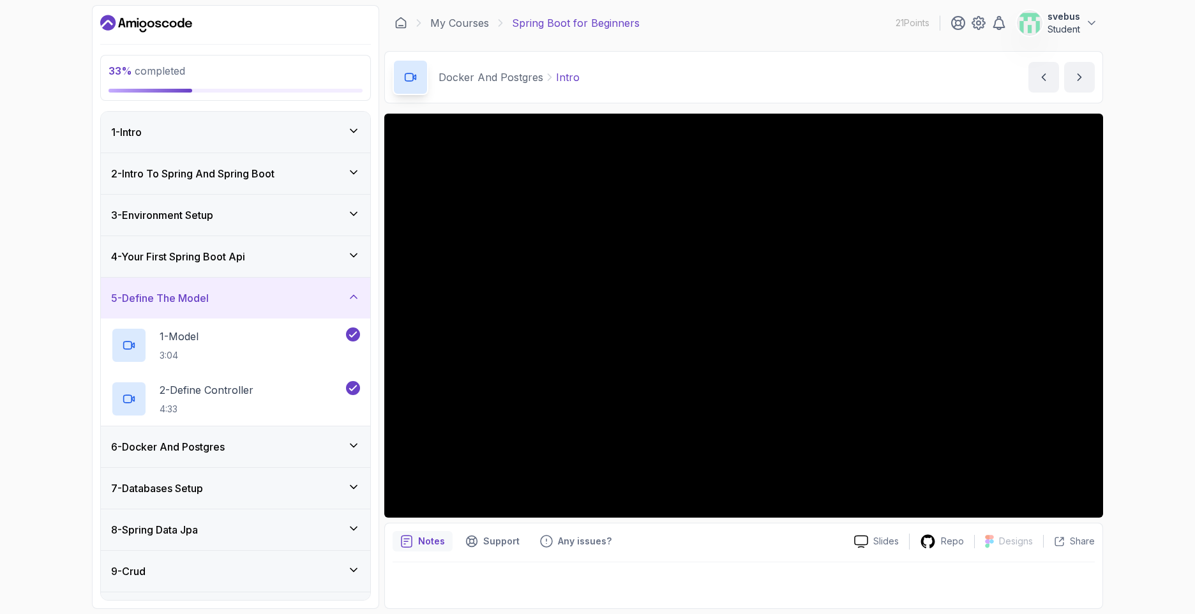
click at [150, 19] on icon "Dashboard" at bounding box center [146, 23] width 92 height 20
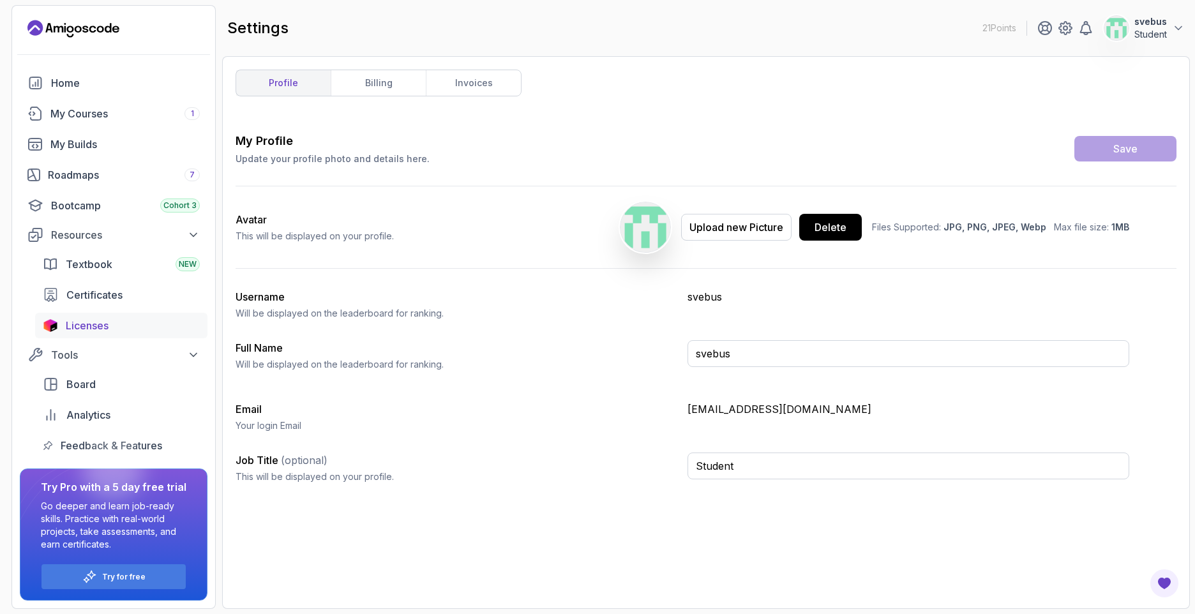
click at [133, 324] on div "Licenses" at bounding box center [133, 325] width 134 height 15
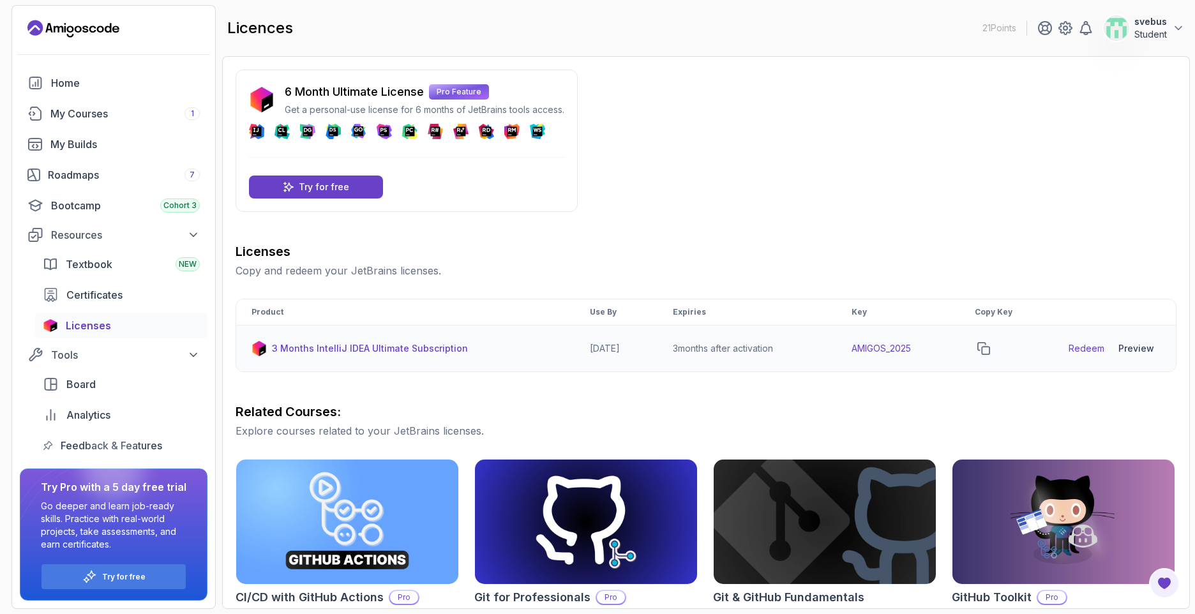
click at [1095, 350] on link "Redeem" at bounding box center [1087, 348] width 36 height 13
click at [611, 356] on td "[DATE]" at bounding box center [616, 349] width 83 height 47
click at [990, 349] on icon "copy-button" at bounding box center [984, 348] width 13 height 13
click at [114, 208] on div "Bootcamp Cohort 3" at bounding box center [125, 205] width 149 height 15
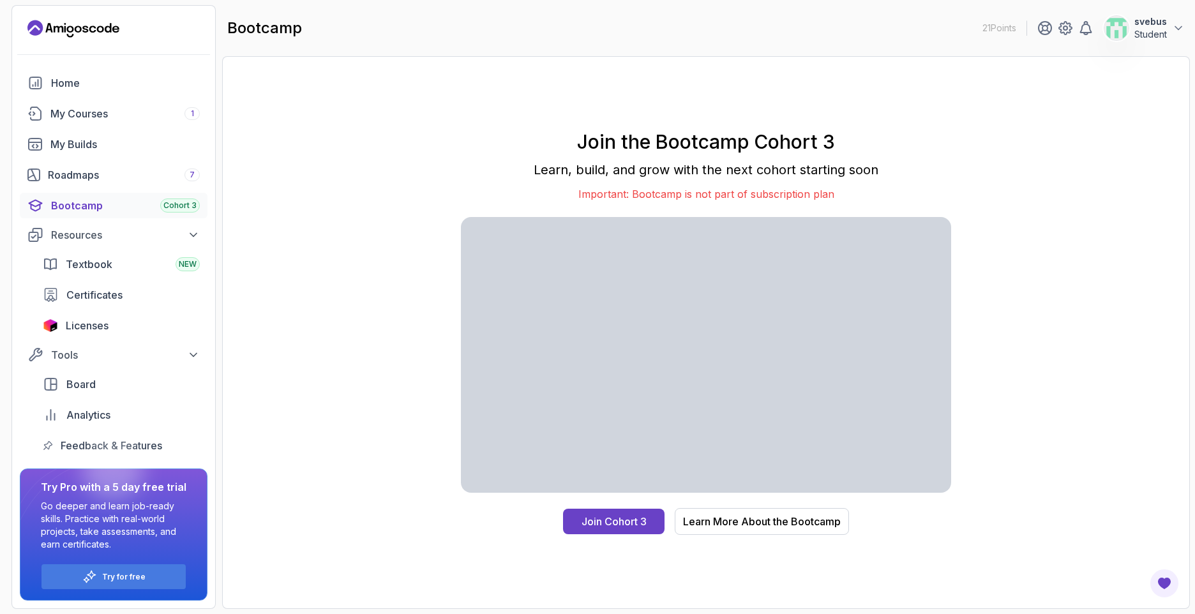
drag, startPoint x: 150, startPoint y: 196, endPoint x: 254, endPoint y: 171, distance: 106.4
drag, startPoint x: 254, startPoint y: 171, endPoint x: 332, endPoint y: 100, distance: 106.2
click at [332, 100] on div "Join the Bootcamp Cohort 3 Learn, build, and grow with the next cohort starting…" at bounding box center [706, 333] width 941 height 526
click at [119, 323] on div "Licenses" at bounding box center [133, 325] width 134 height 15
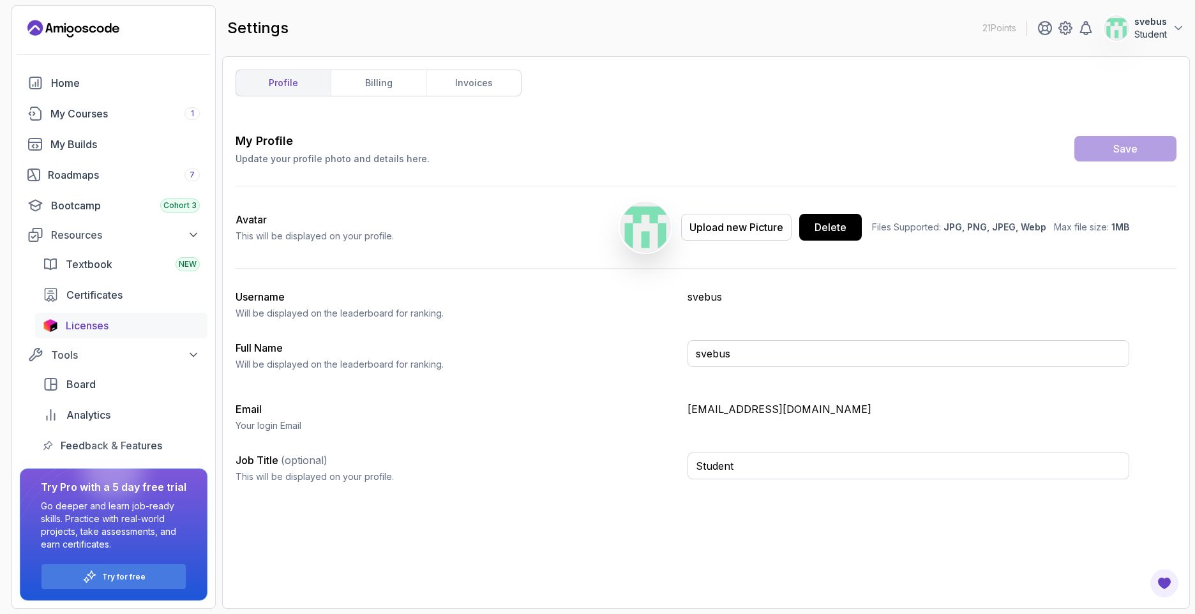
click at [131, 320] on div "Licenses" at bounding box center [133, 325] width 134 height 15
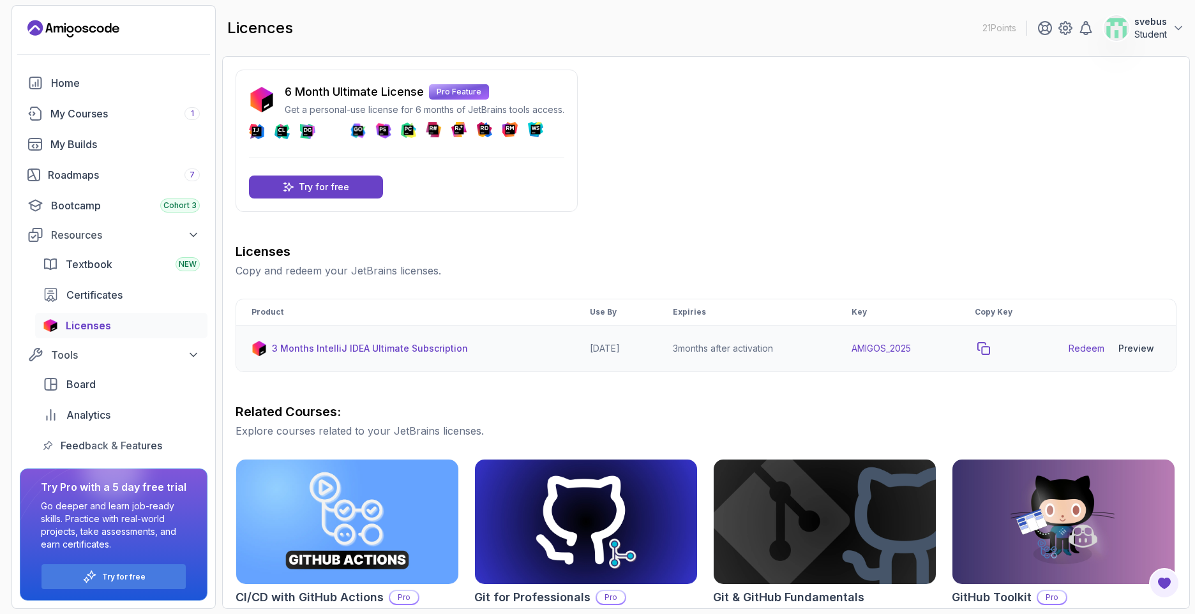
click at [993, 349] on button "copy-button" at bounding box center [984, 349] width 18 height 18
